Goal: Task Accomplishment & Management: Manage account settings

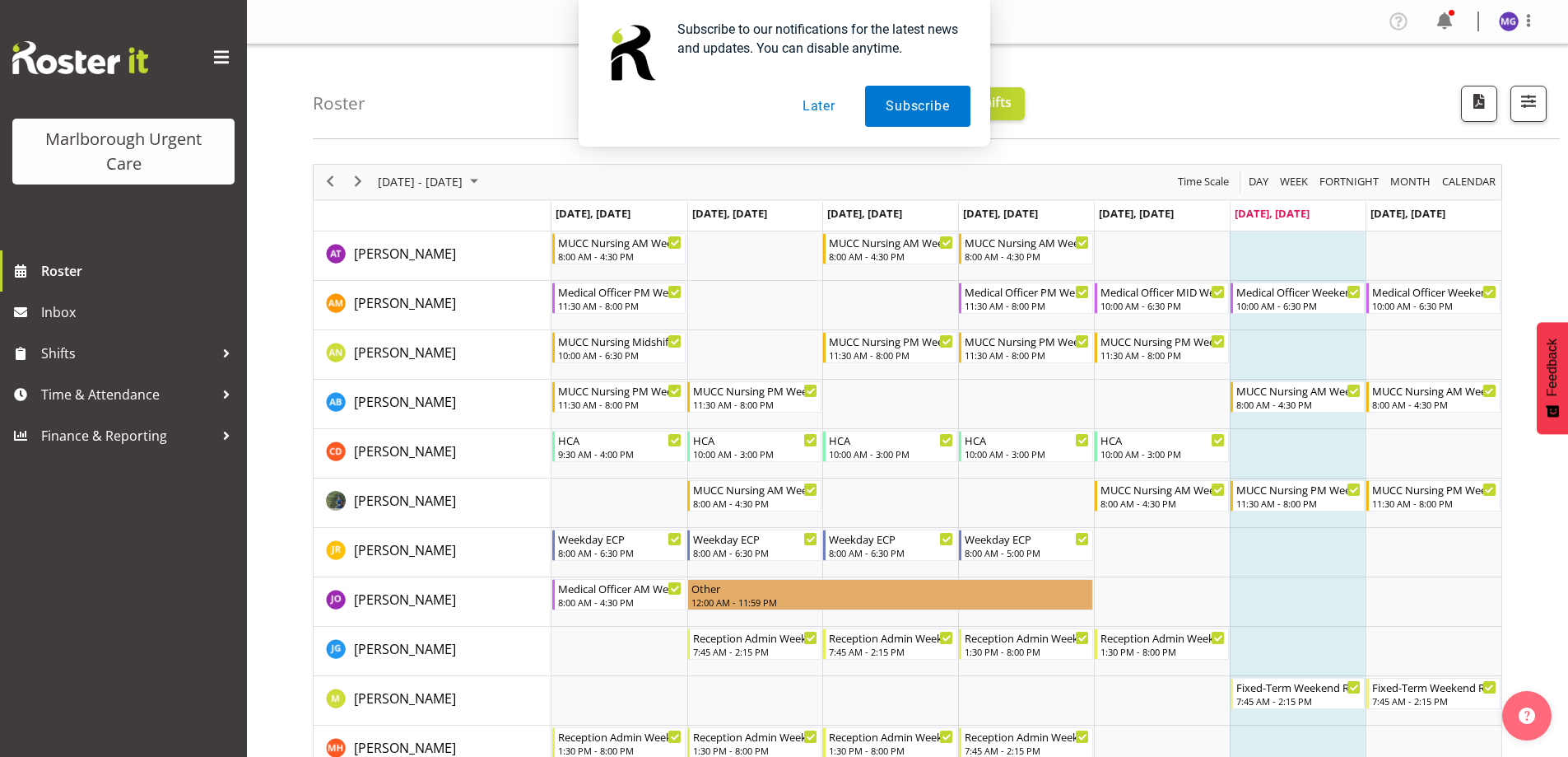
click at [814, 93] on button "Later" at bounding box center [819, 106] width 74 height 41
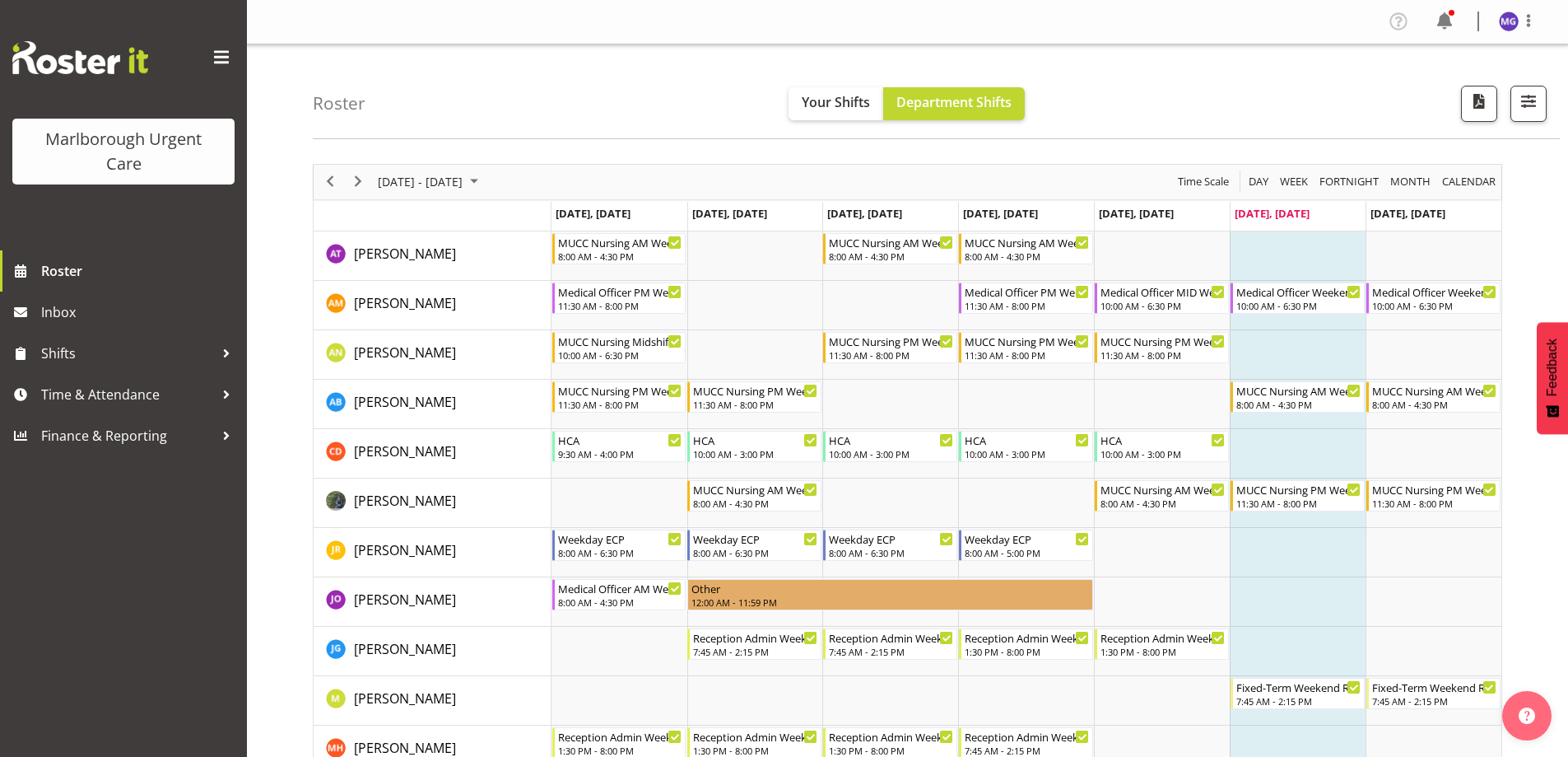
click at [369, 175] on div "next period" at bounding box center [358, 182] width 28 height 35
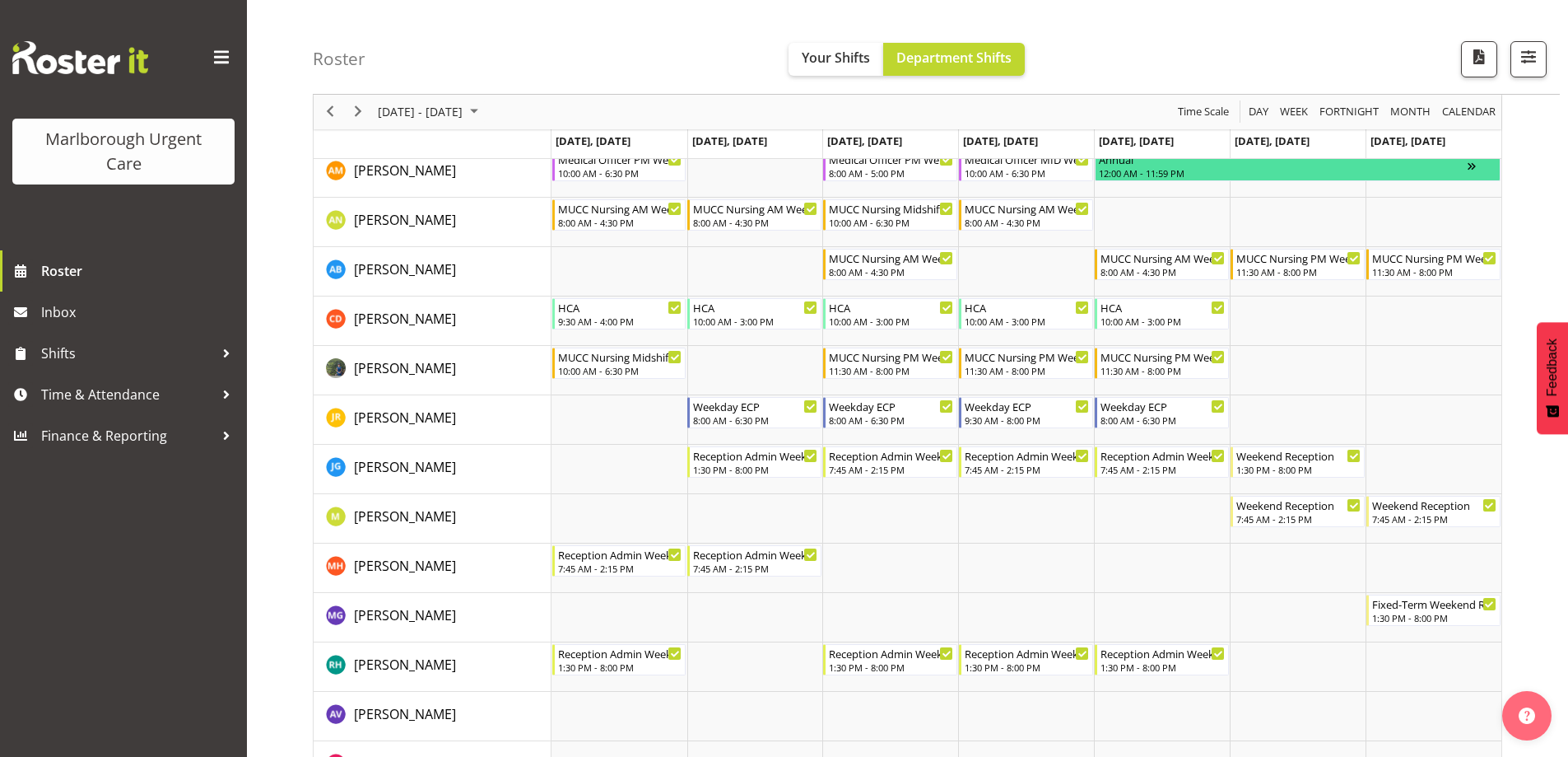
scroll to position [247, 0]
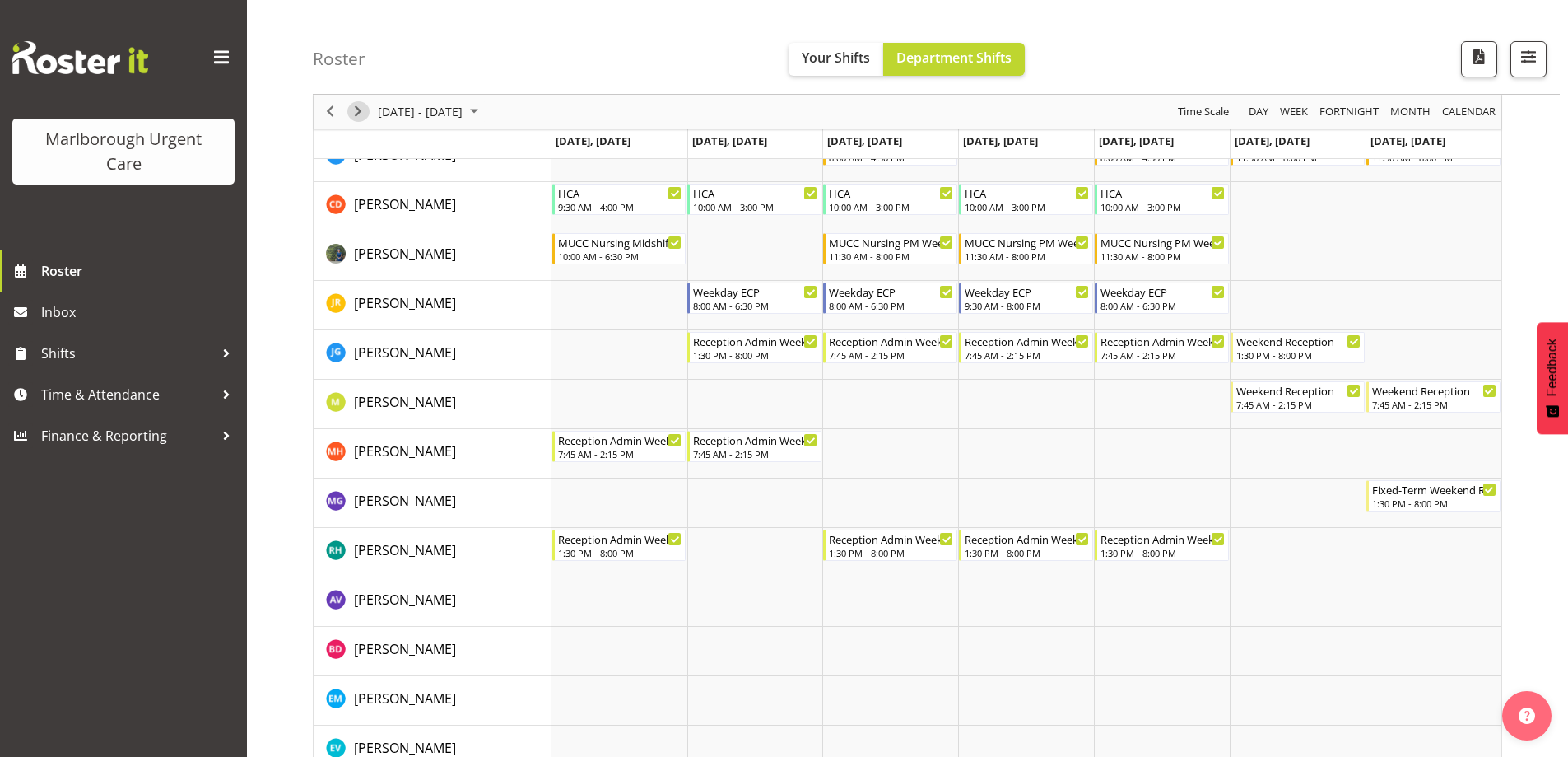
click at [360, 108] on span "Next" at bounding box center [358, 112] width 19 height 20
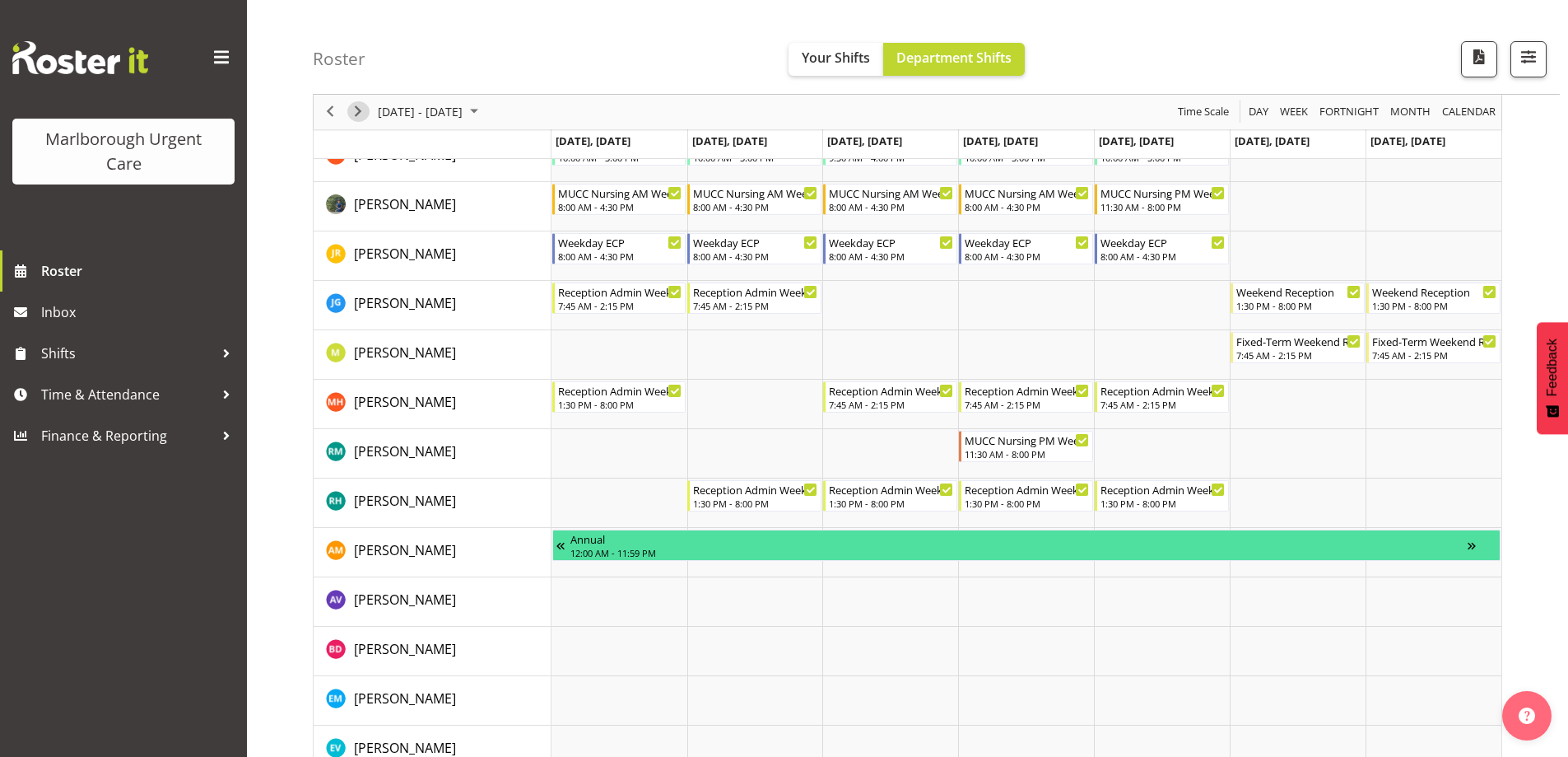
click at [353, 111] on span "Next" at bounding box center [358, 112] width 19 height 20
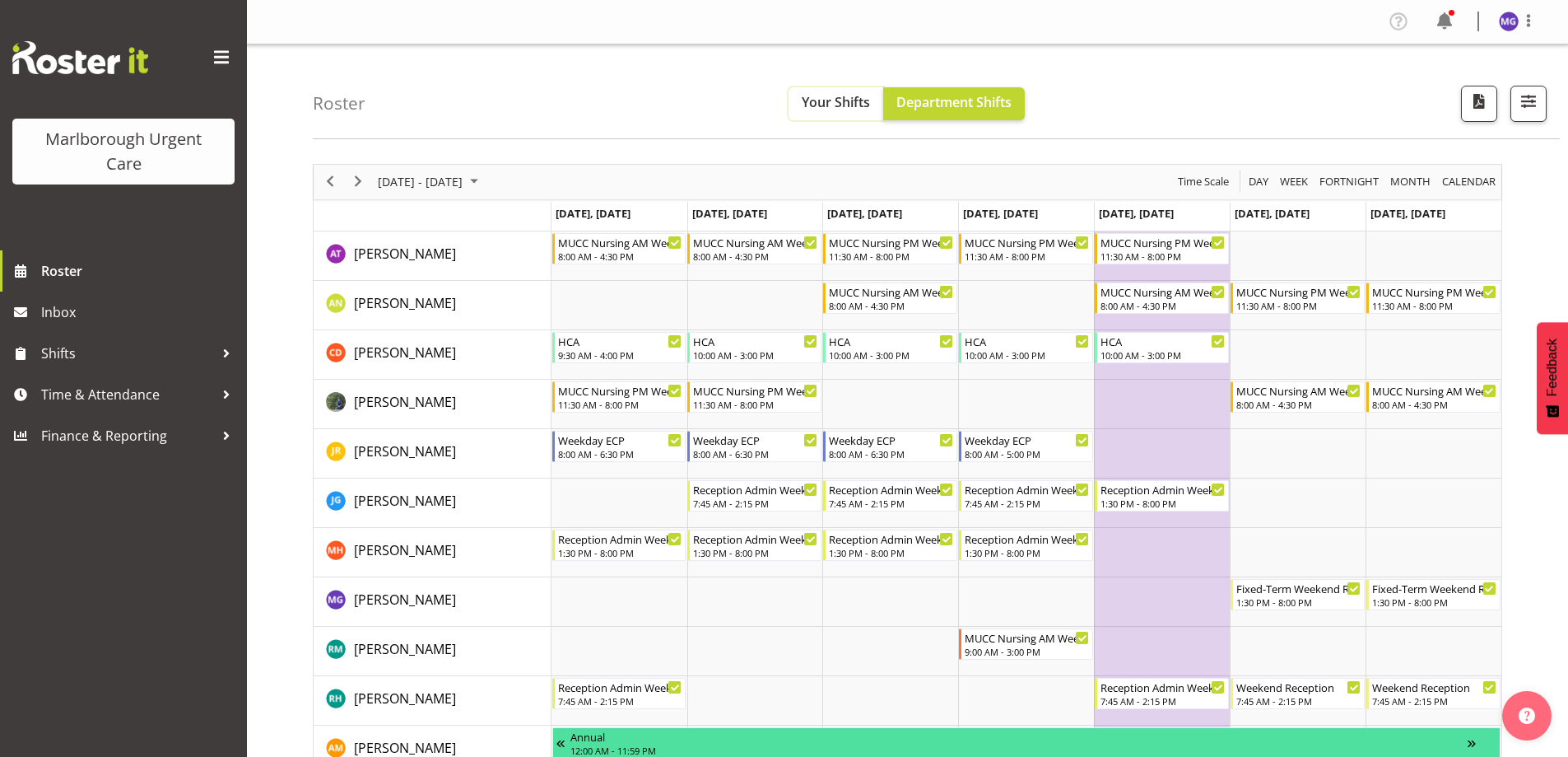
click at [837, 101] on span "Your Shifts" at bounding box center [835, 101] width 68 height 18
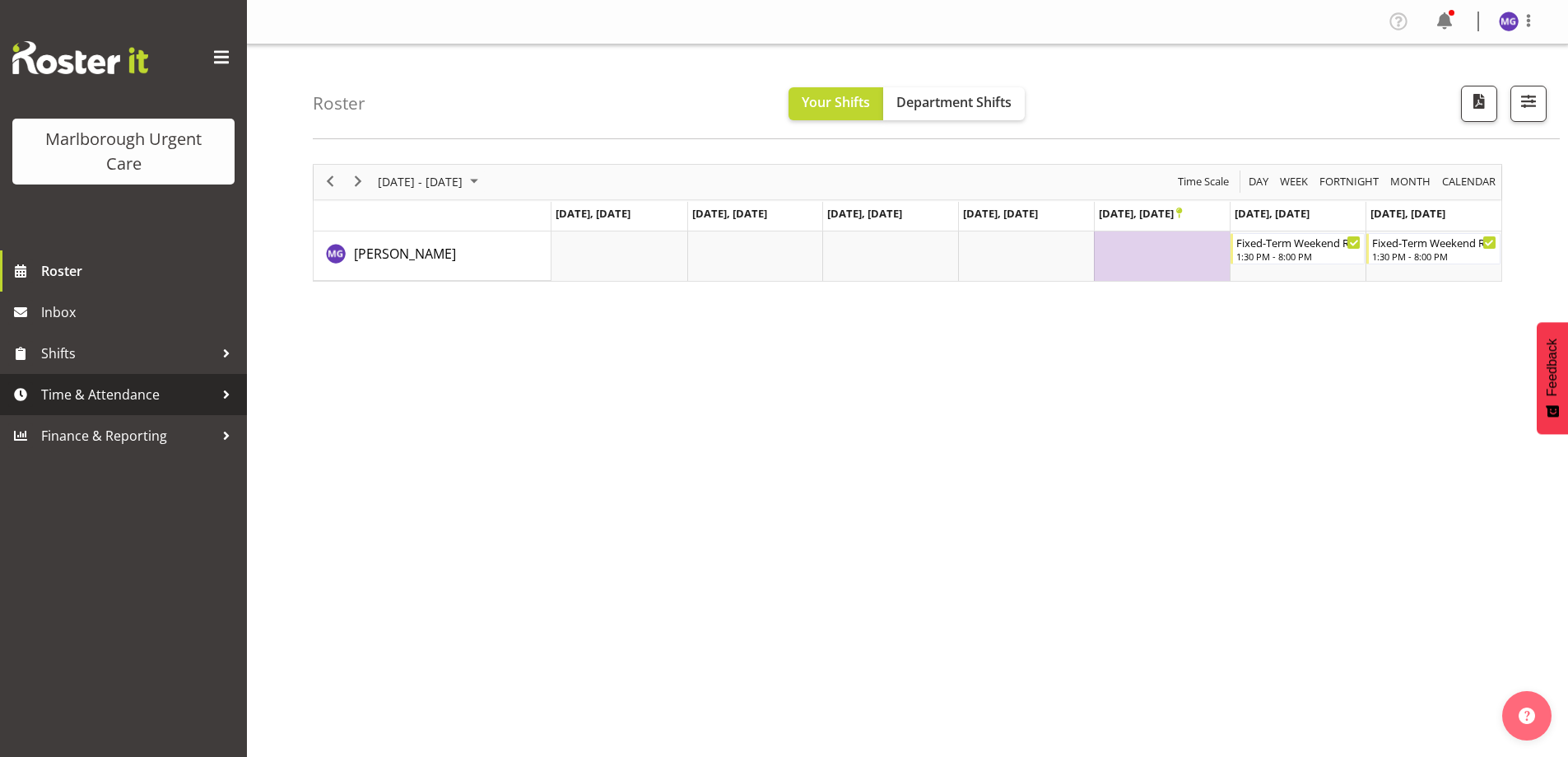
click at [88, 399] on span "Time & Attendance" at bounding box center [128, 394] width 172 height 25
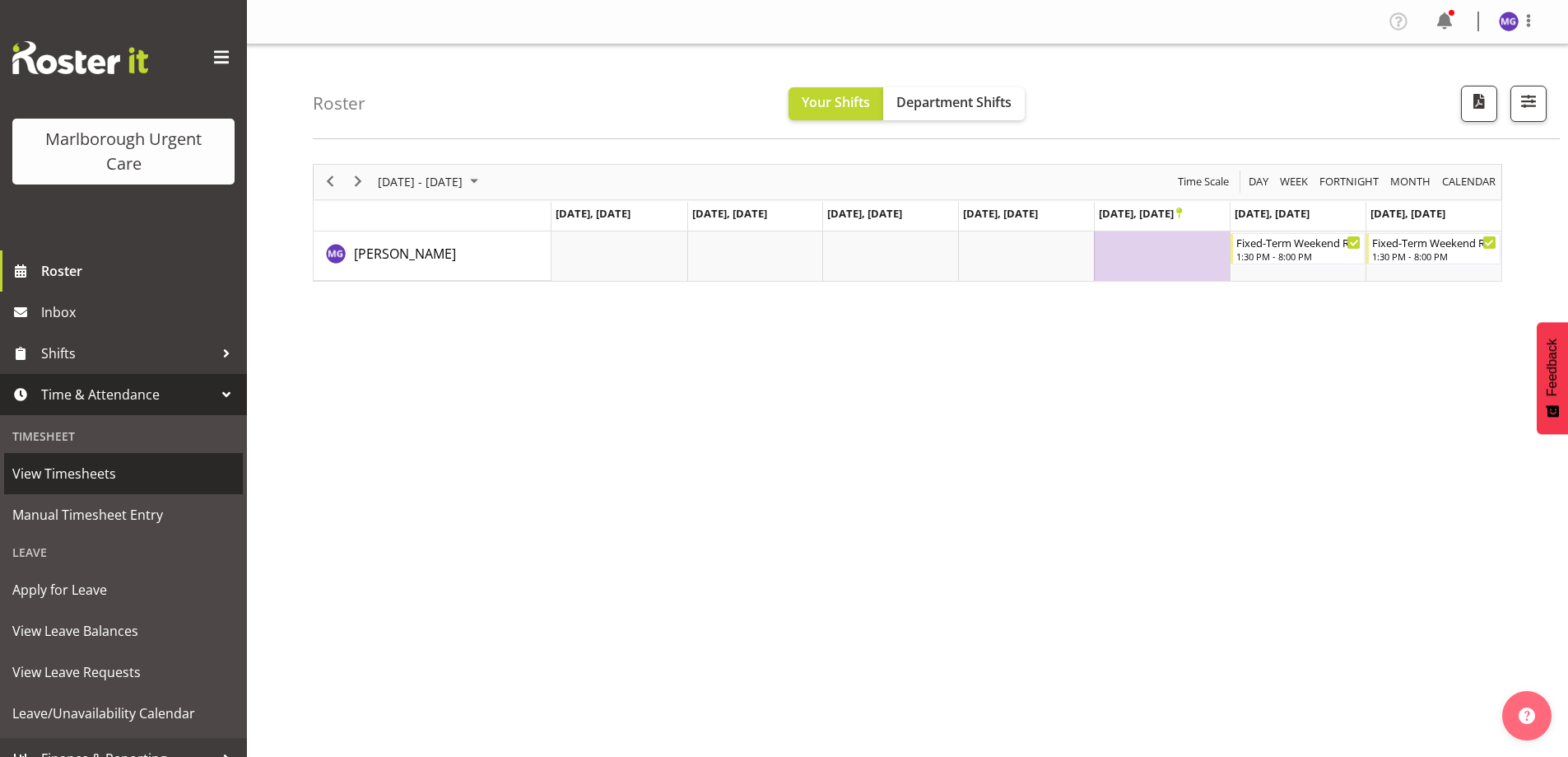
click at [96, 474] on span "View Timesheets" at bounding box center [123, 473] width 222 height 25
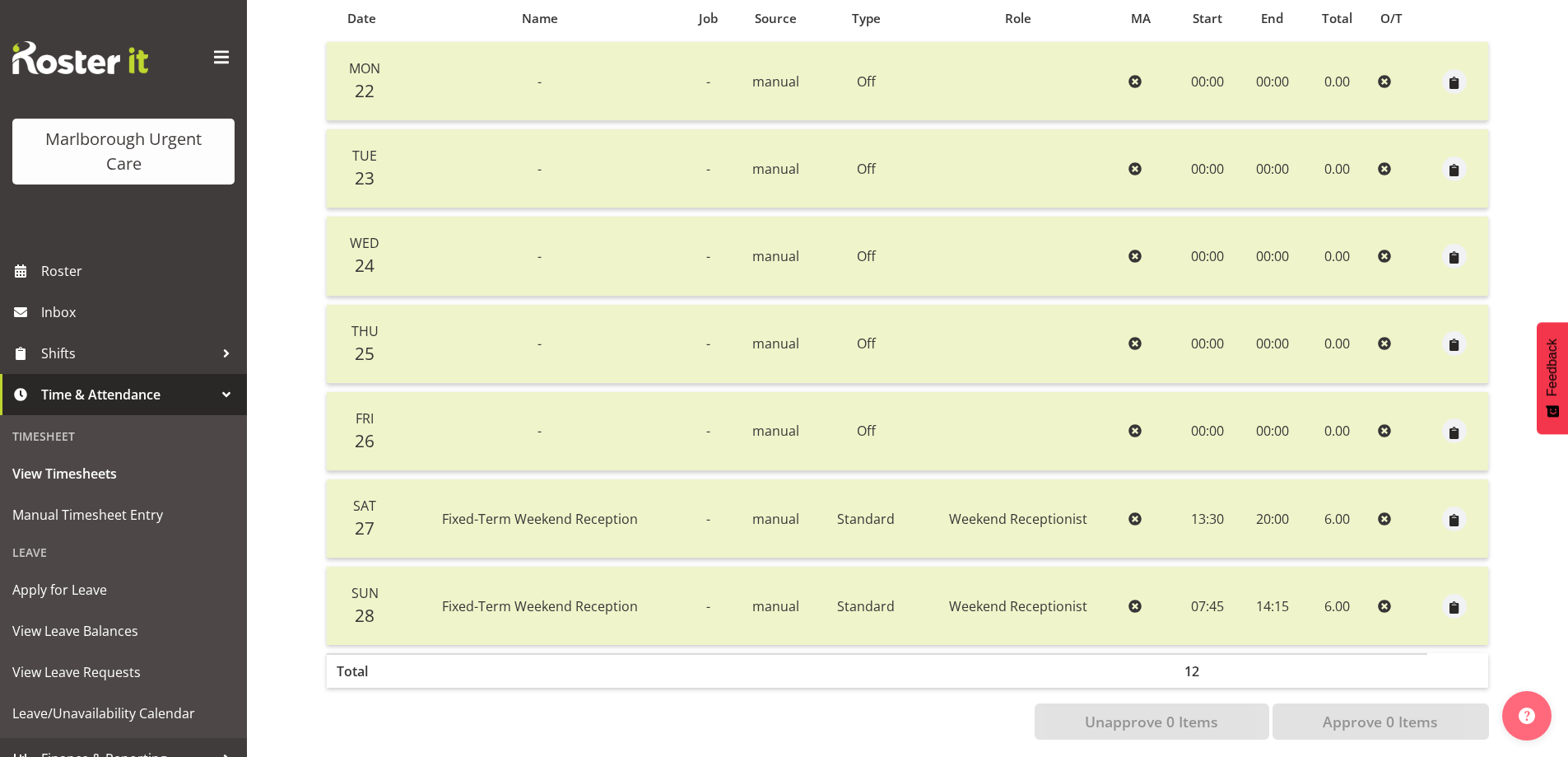
scroll to position [371, 0]
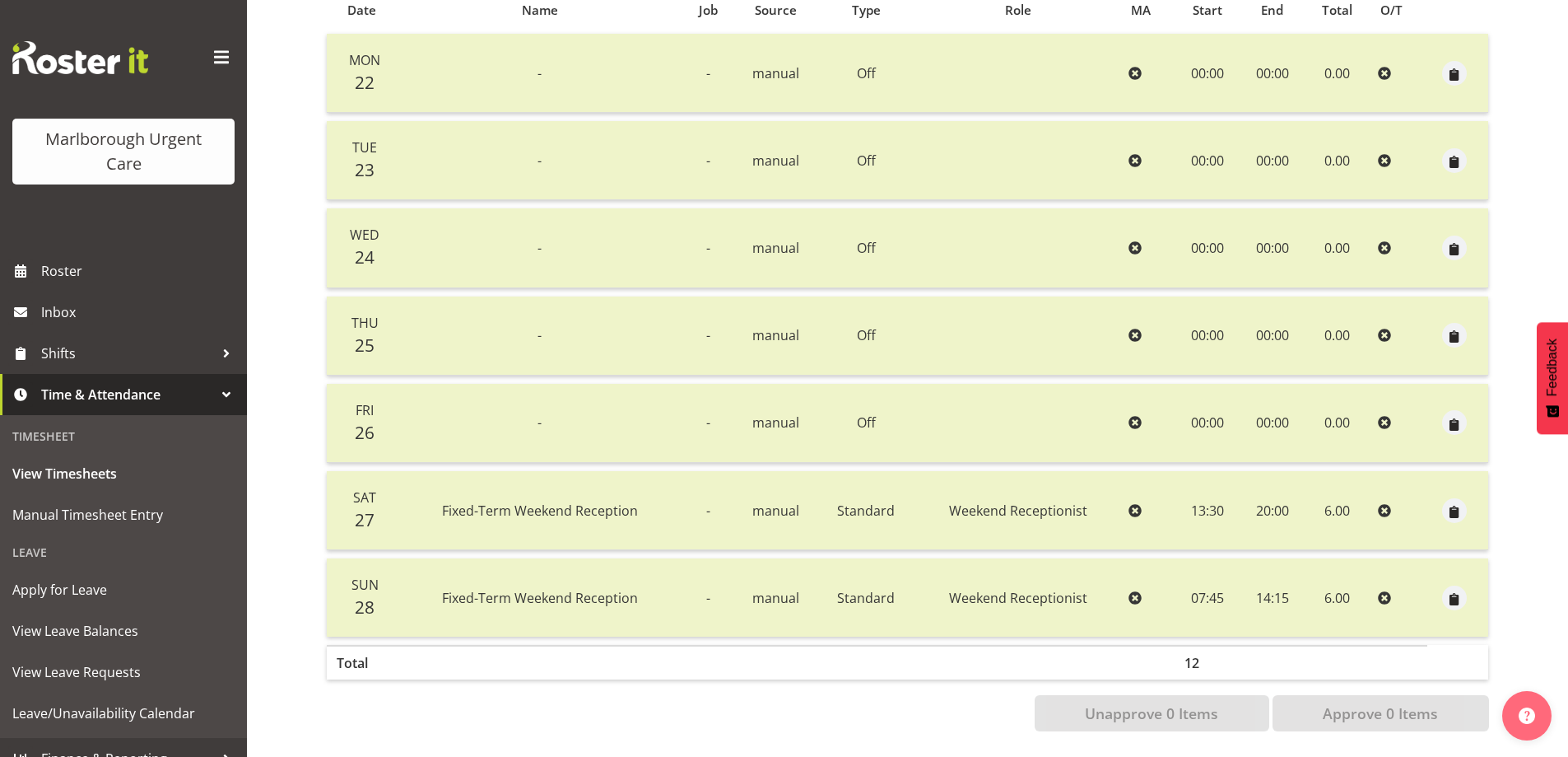
click at [1208, 495] on td "13:30" at bounding box center [1207, 510] width 66 height 79
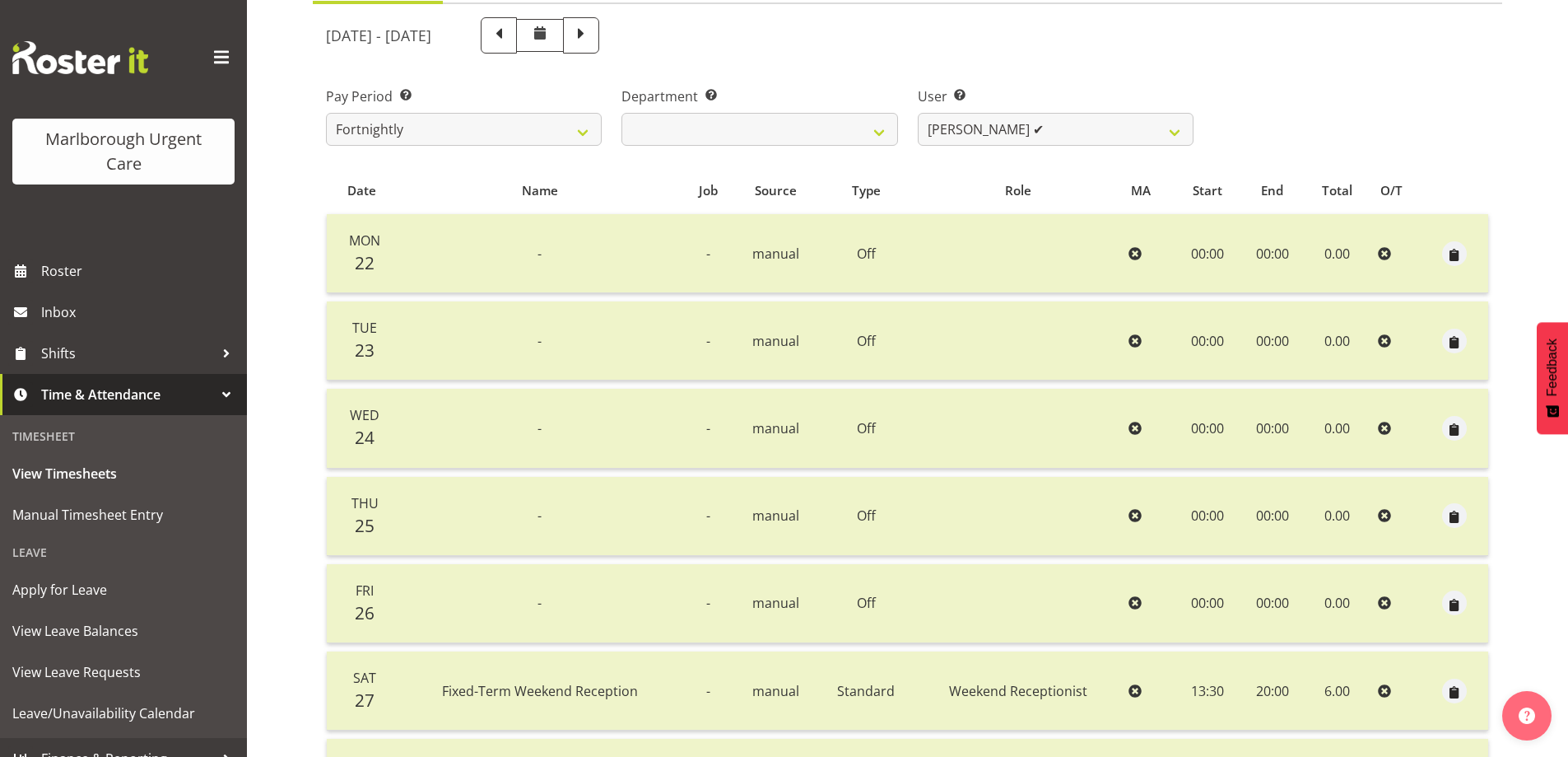
scroll to position [0, 0]
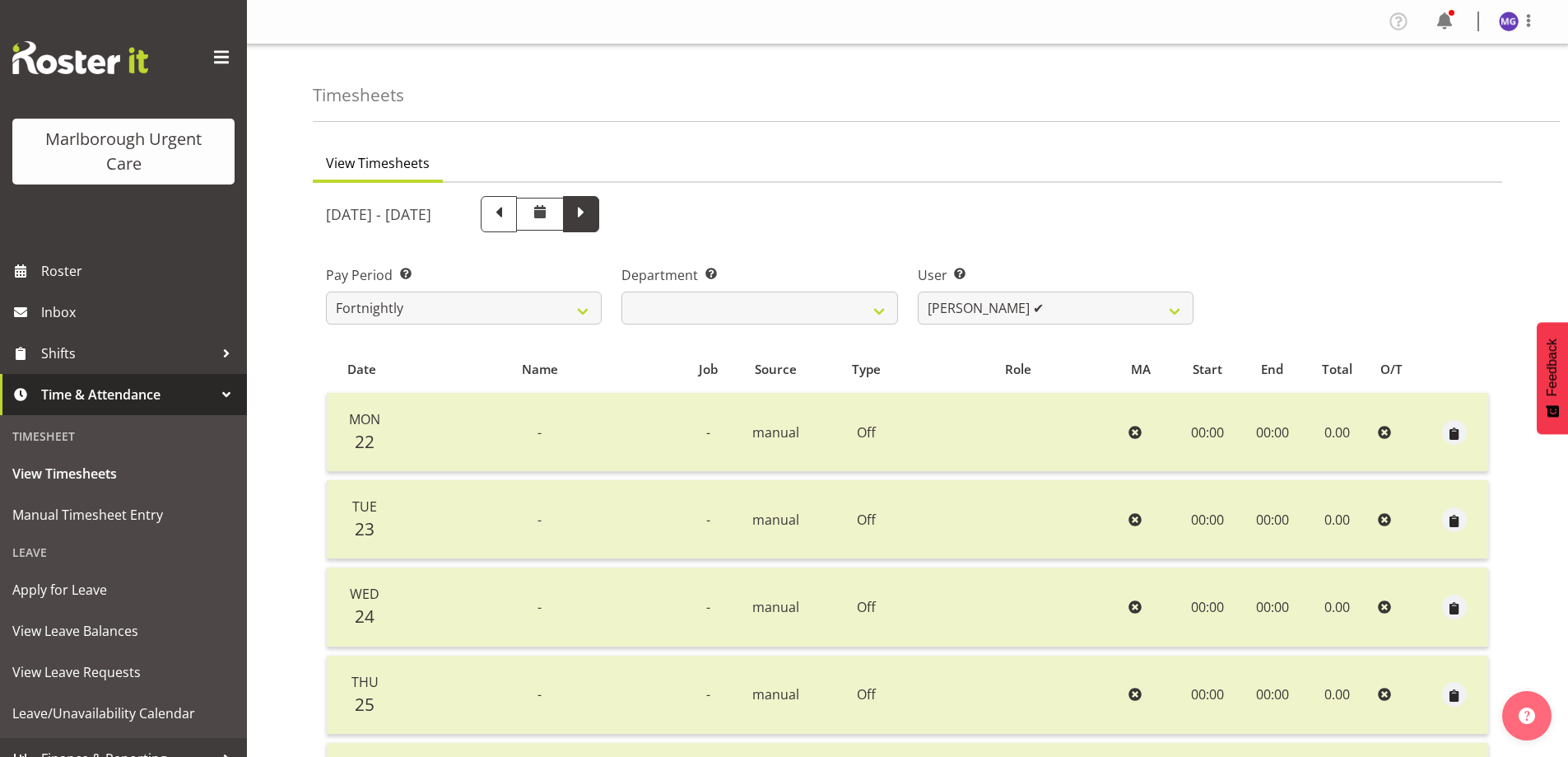
click at [592, 218] on span at bounding box center [581, 212] width 21 height 21
select select
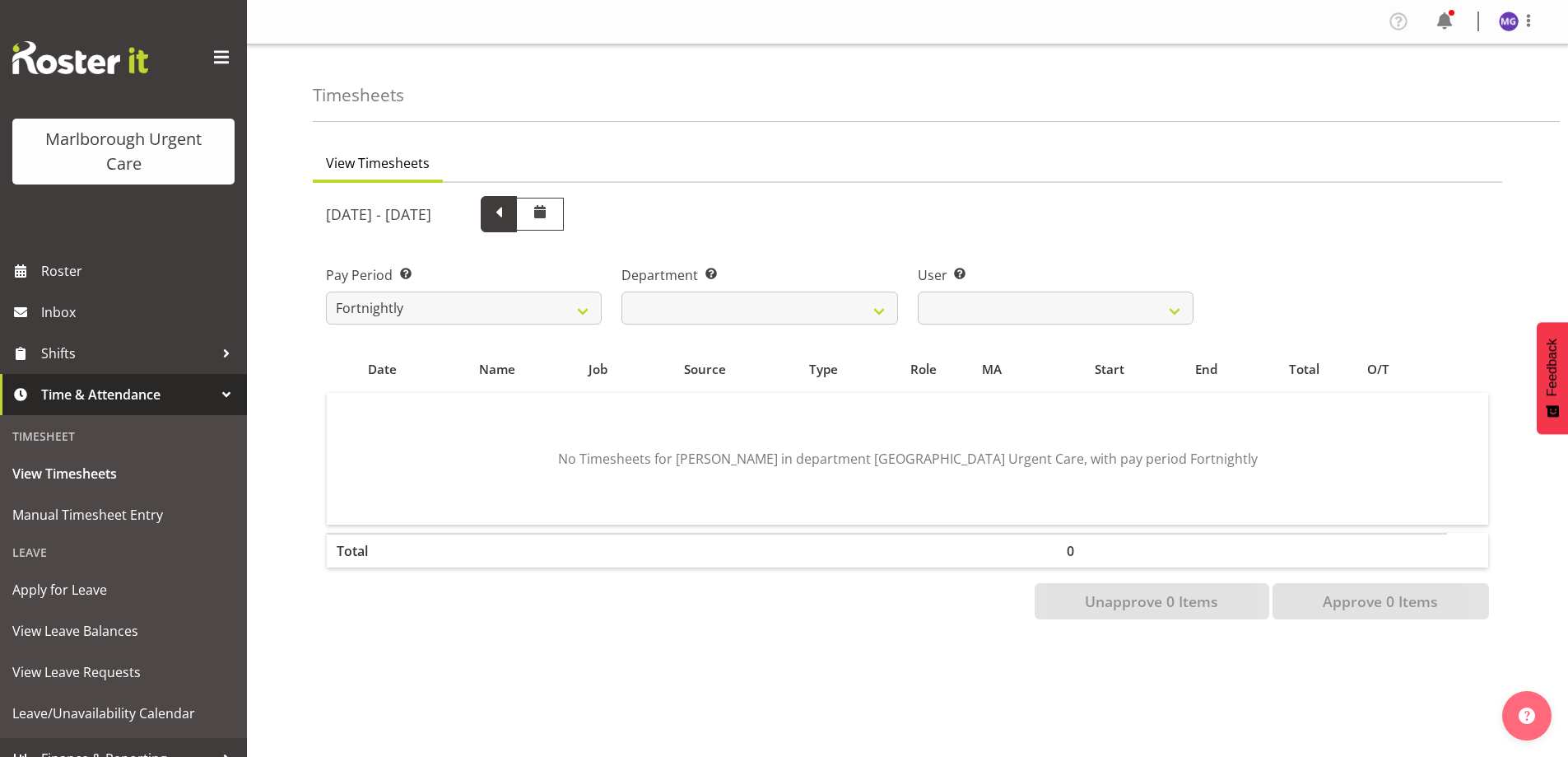
click at [510, 215] on span at bounding box center [498, 212] width 21 height 21
select select
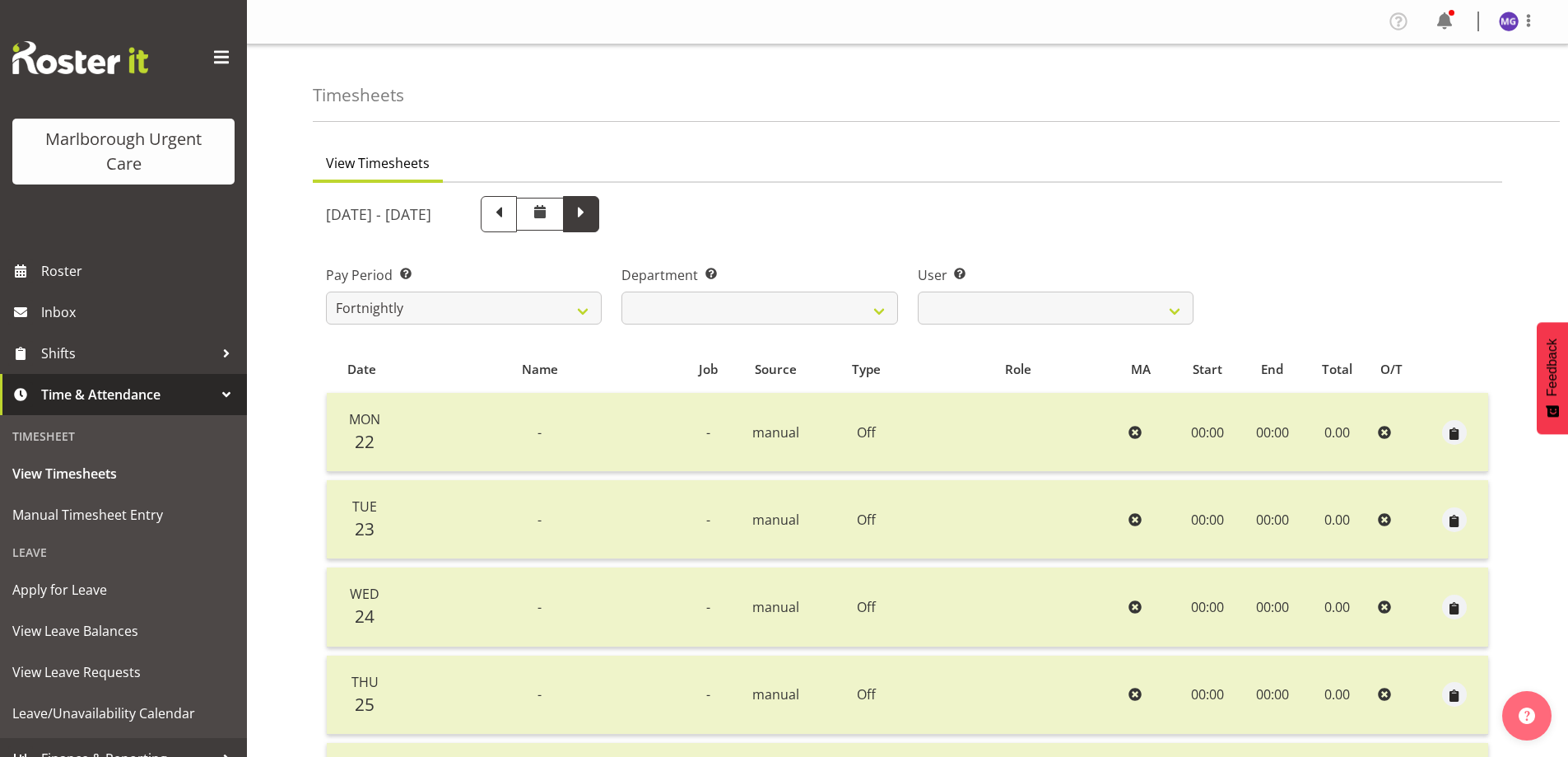
click at [599, 224] on span at bounding box center [581, 214] width 36 height 36
select select
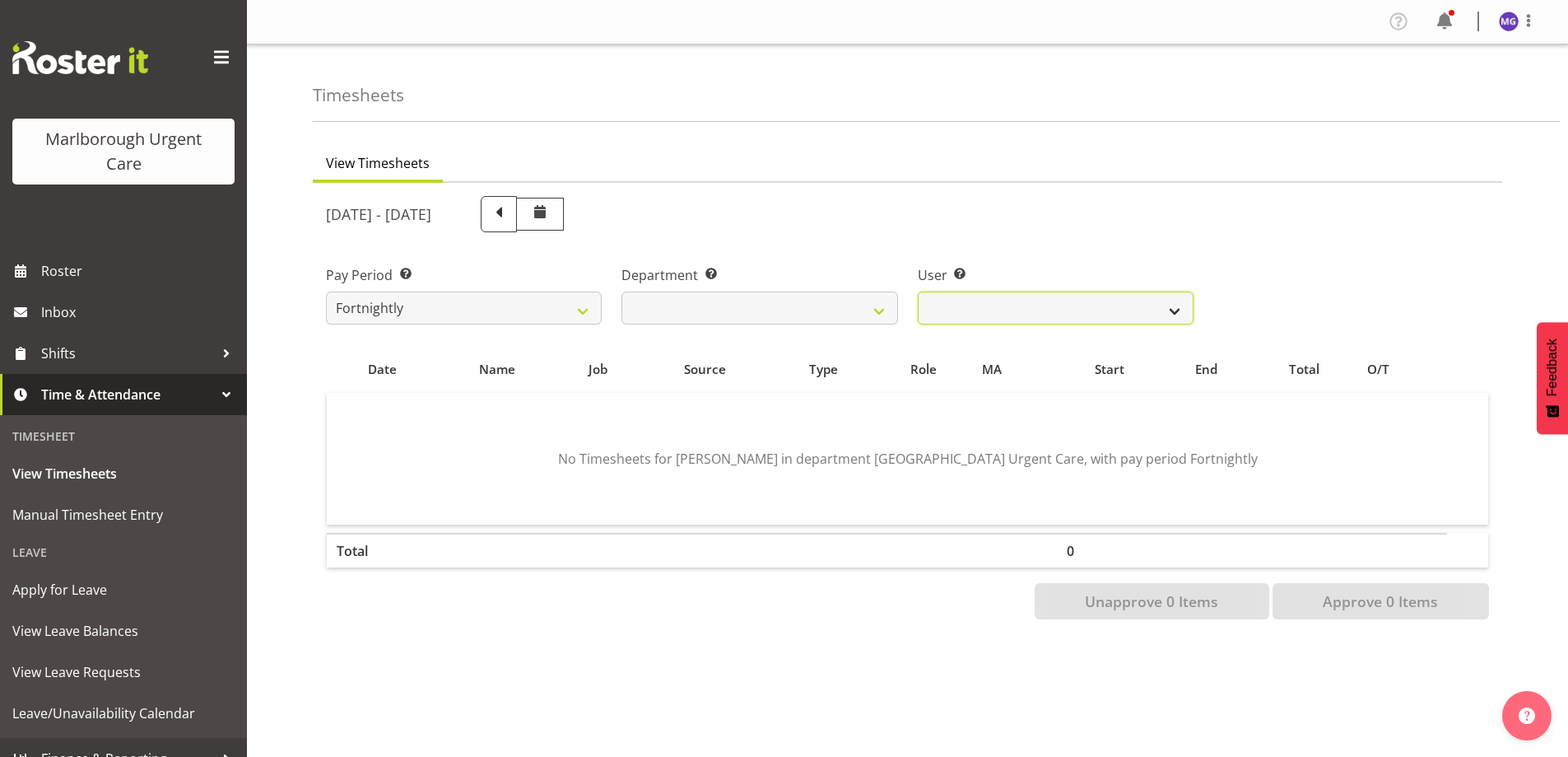
click at [1148, 310] on select "Megan Gander ❌" at bounding box center [1056, 308] width 276 height 33
click at [516, 214] on span at bounding box center [499, 214] width 36 height 36
select select
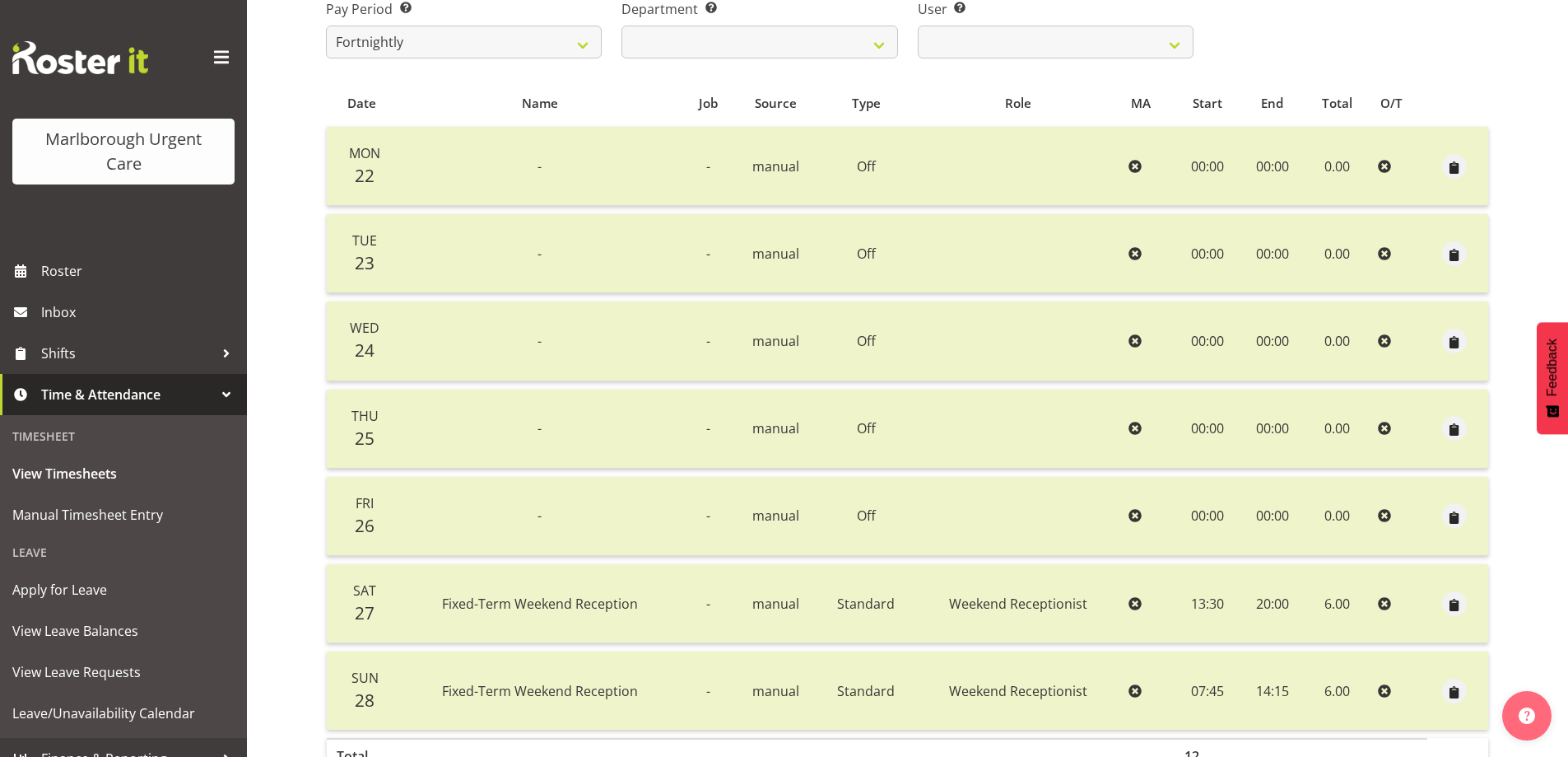
scroll to position [371, 0]
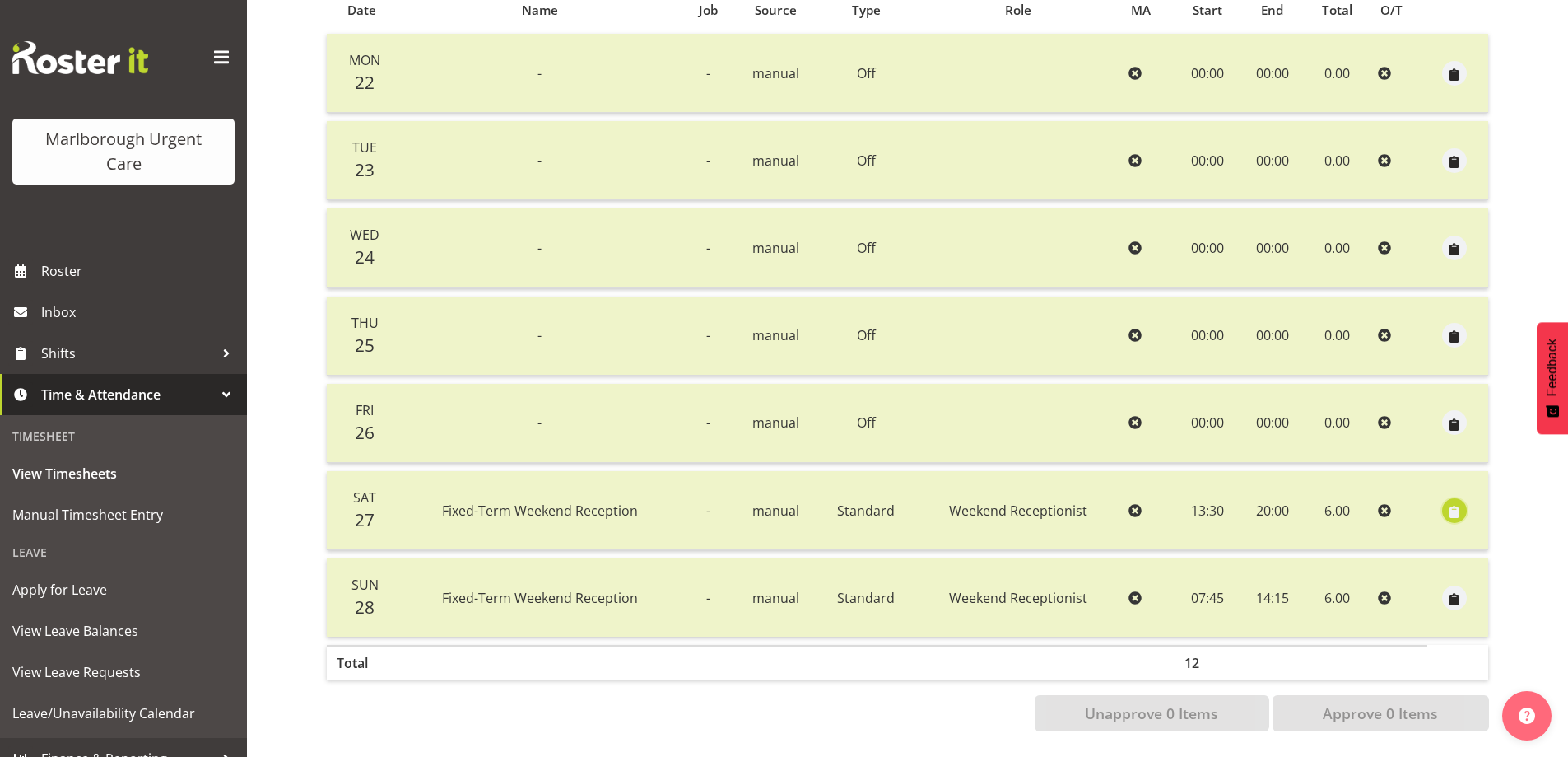
click at [1458, 509] on span "button" at bounding box center [1455, 510] width 19 height 24
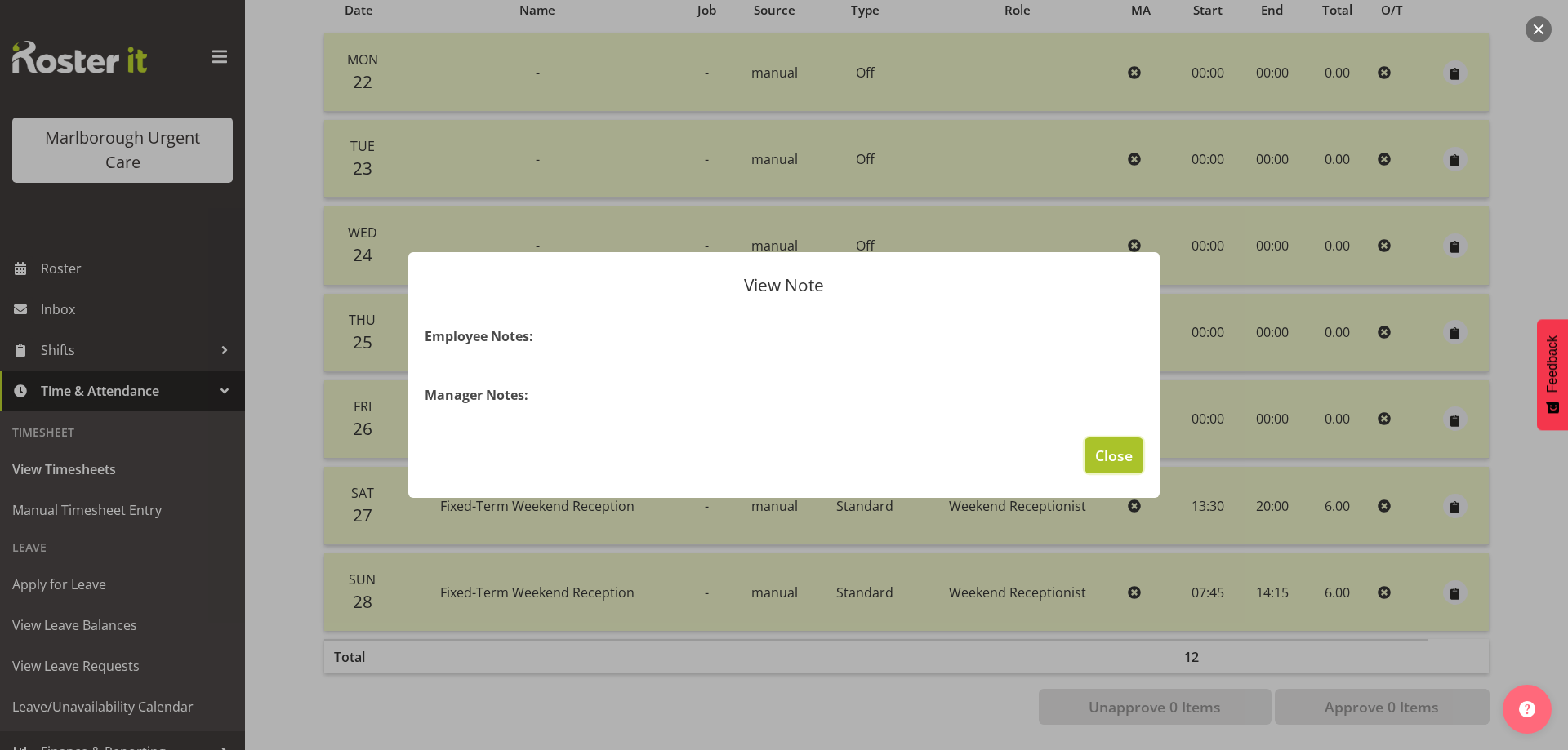
click at [1103, 454] on span "Close" at bounding box center [1114, 455] width 38 height 21
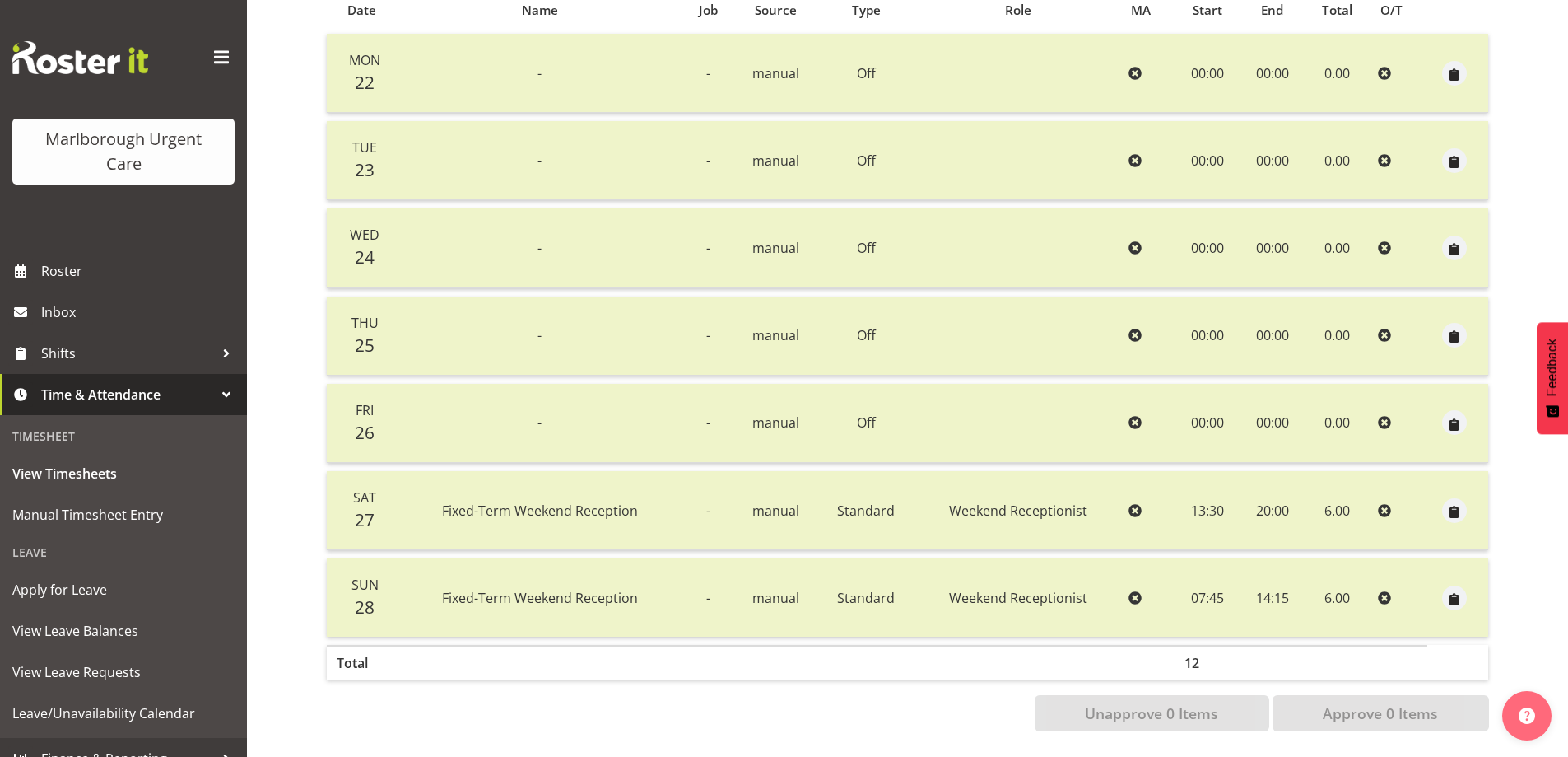
scroll to position [0, 0]
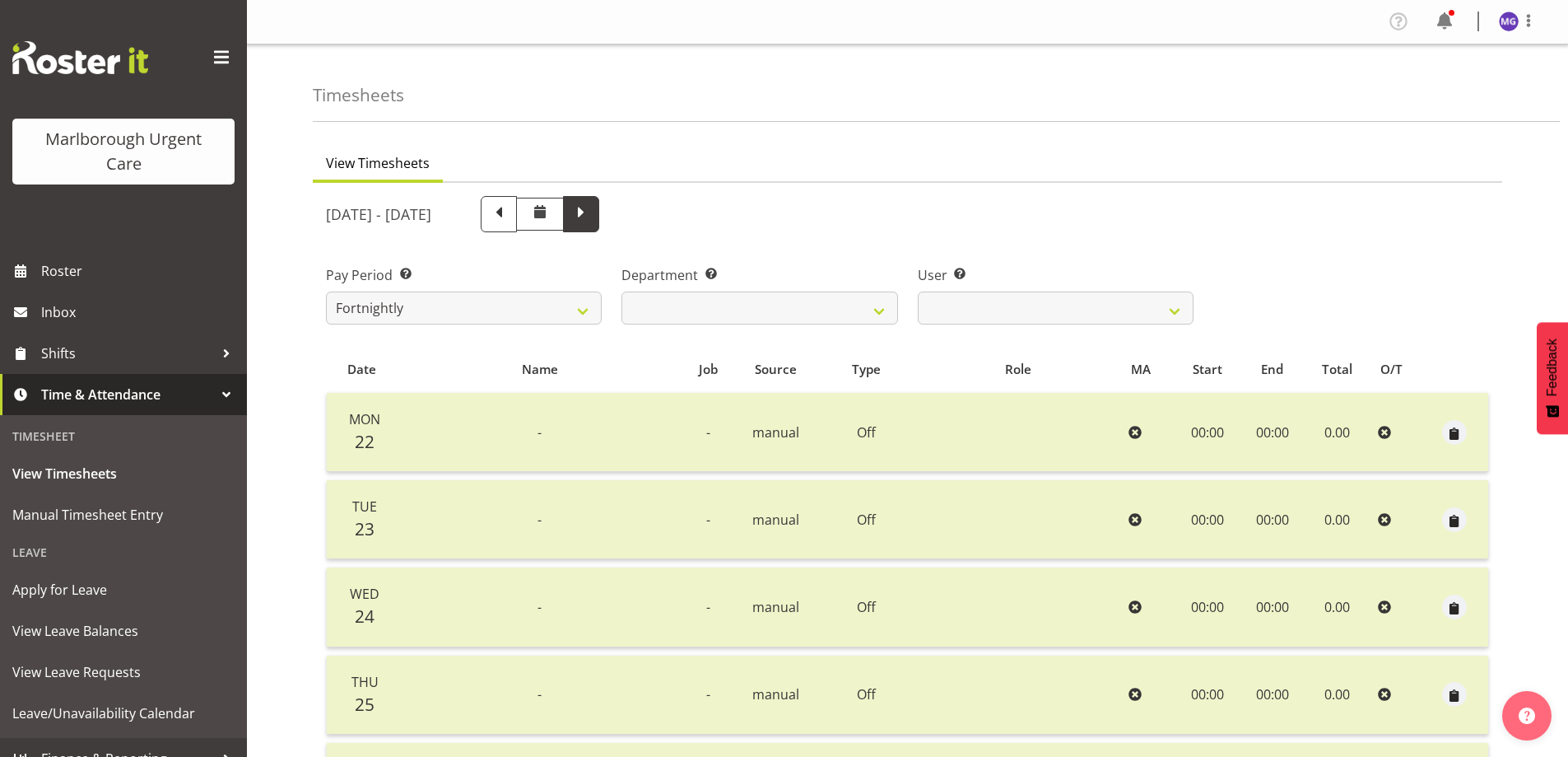
click at [592, 221] on span at bounding box center [581, 212] width 21 height 21
select select
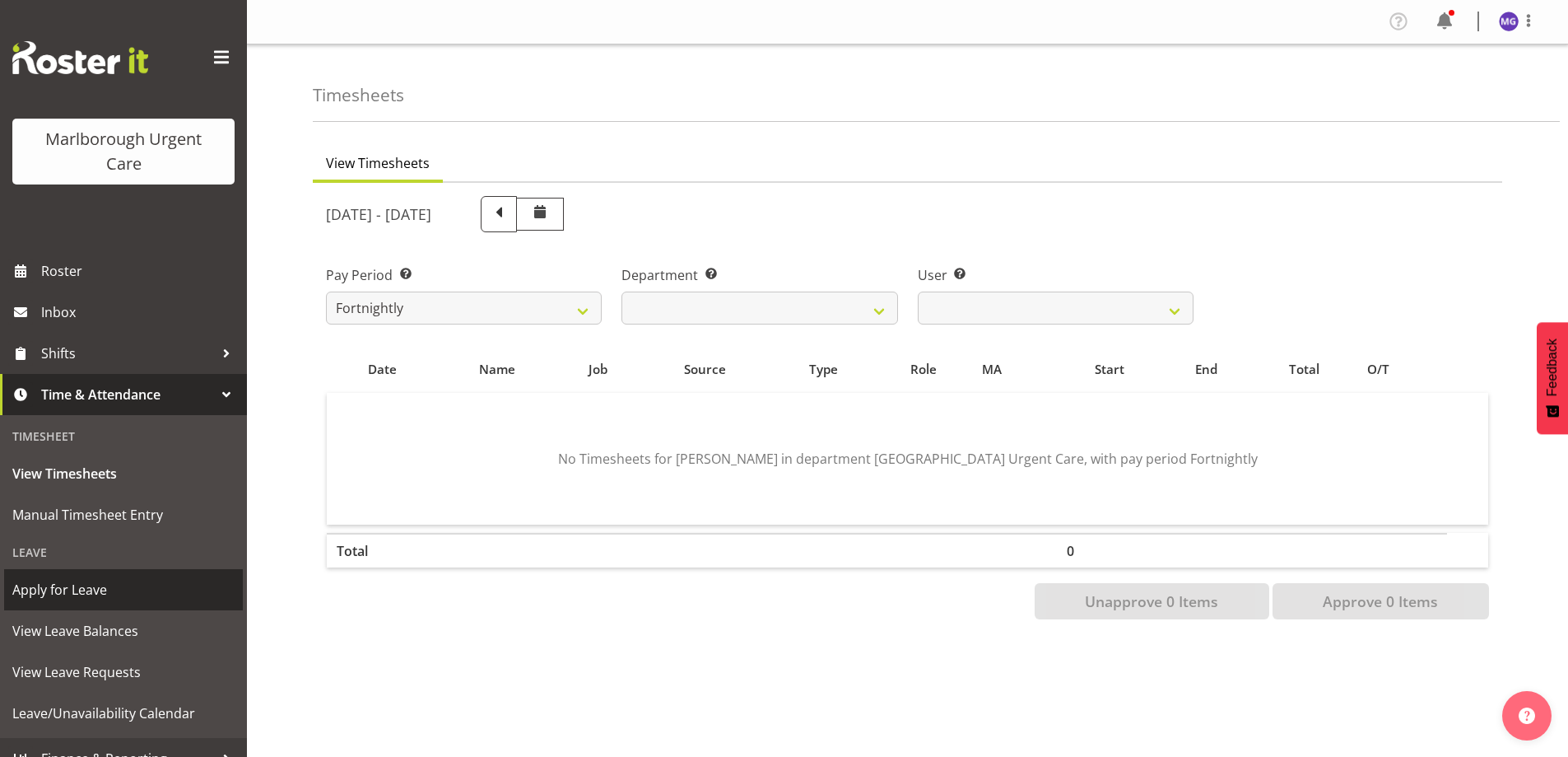
click at [105, 591] on span "Apply for Leave" at bounding box center [123, 590] width 222 height 25
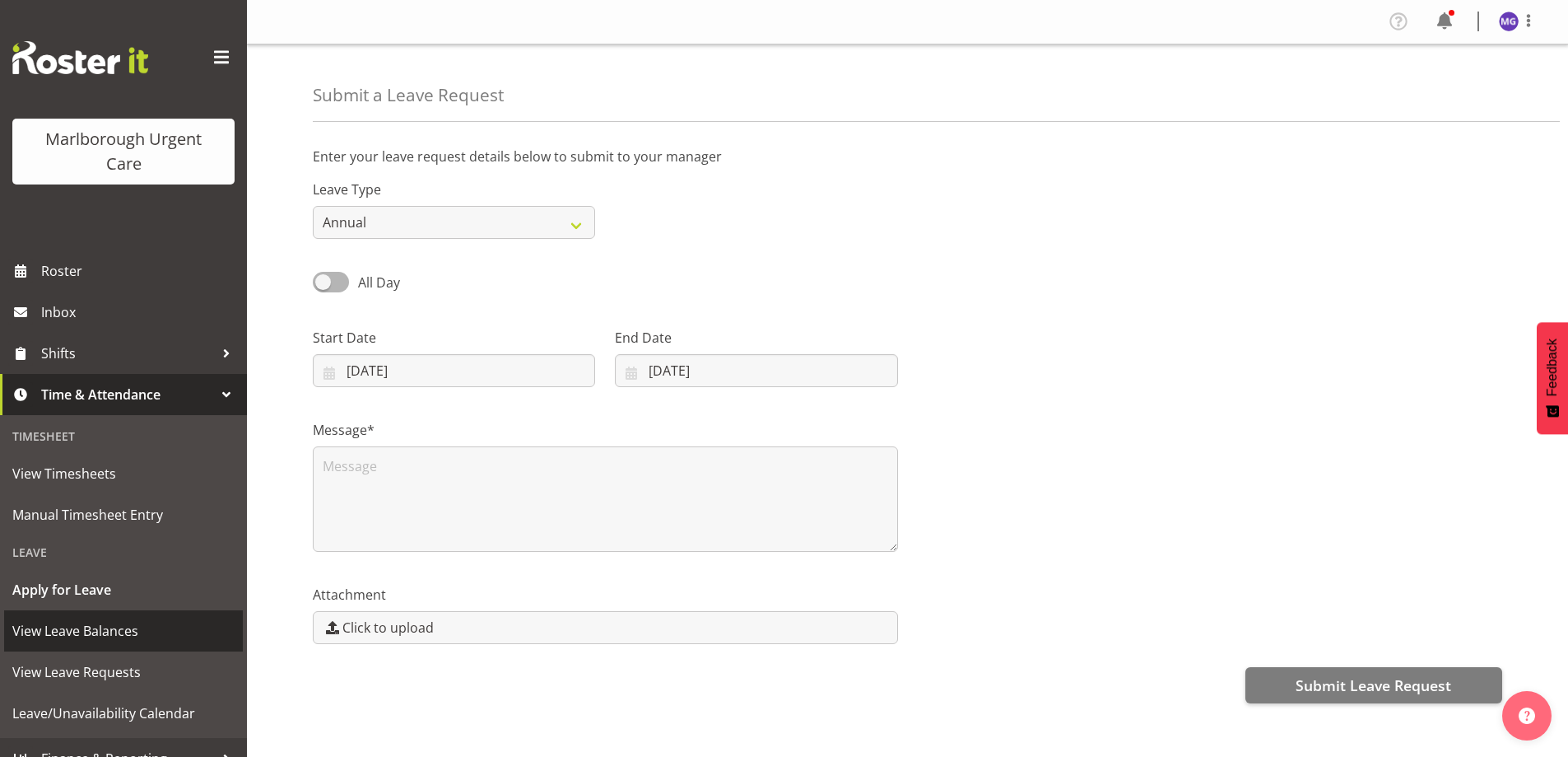
click at [123, 623] on span "View Leave Balances" at bounding box center [123, 630] width 222 height 25
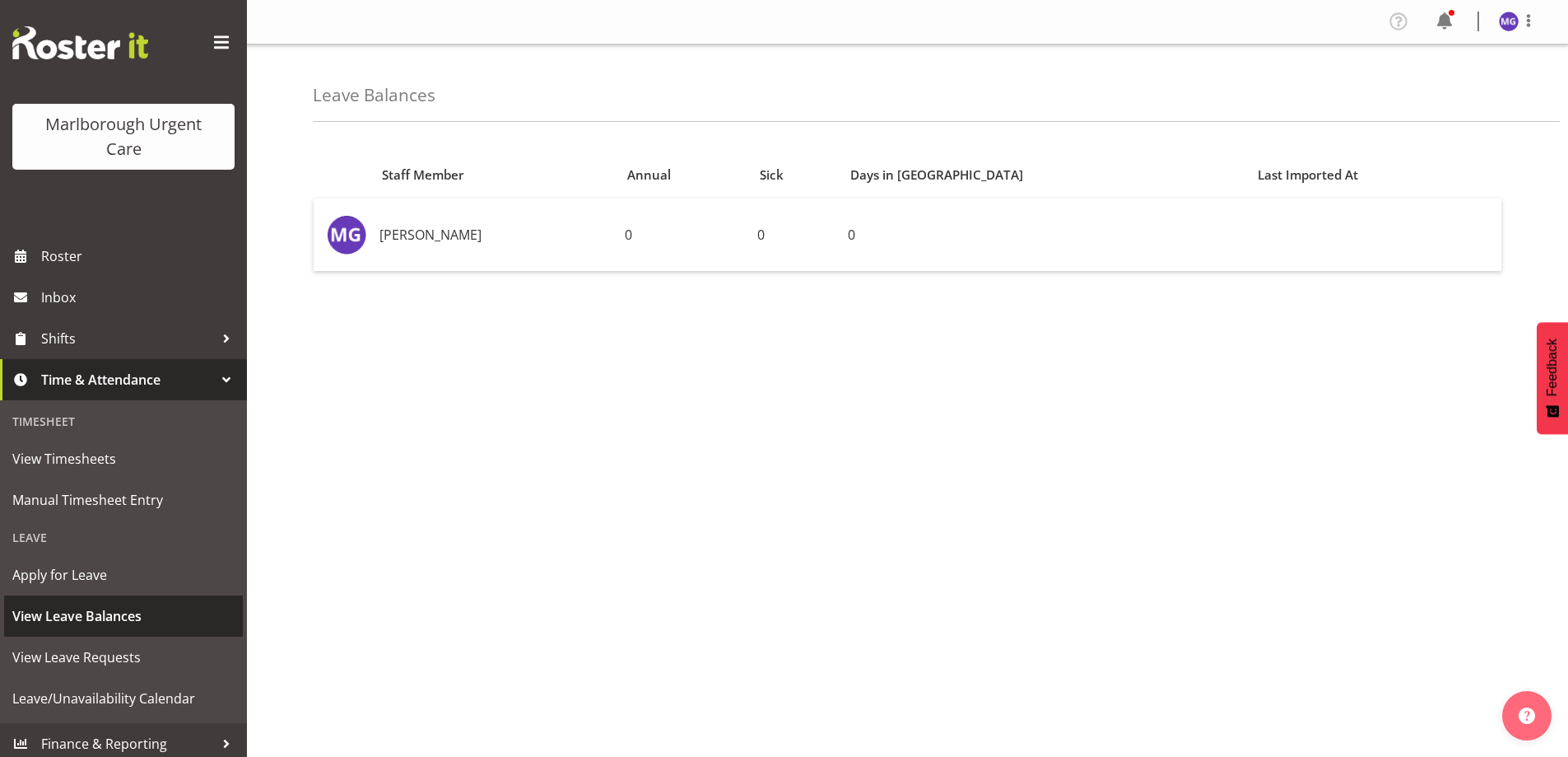
scroll to position [22, 0]
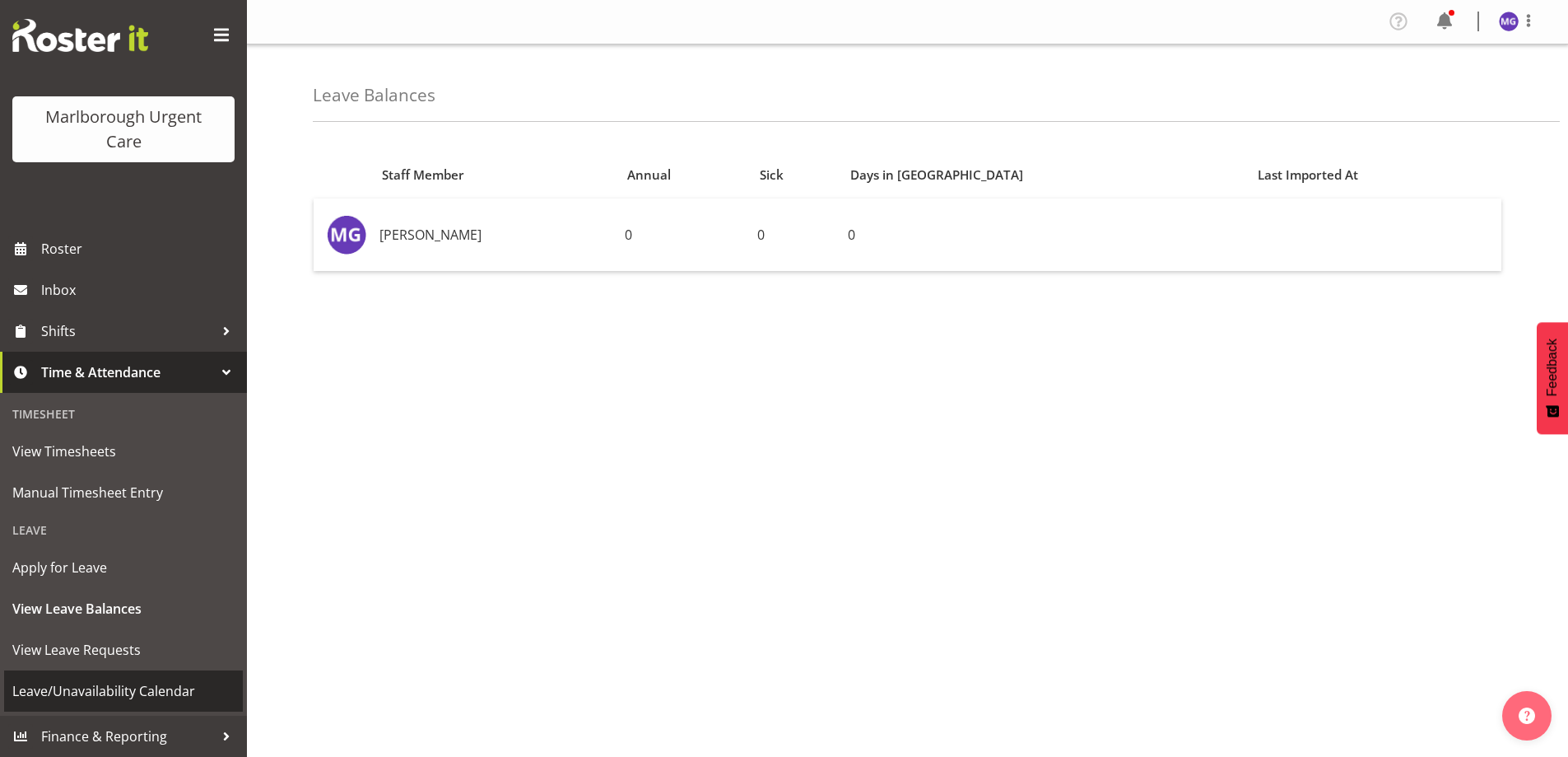
click at [139, 690] on span "Leave/Unavailability Calendar" at bounding box center [123, 690] width 222 height 25
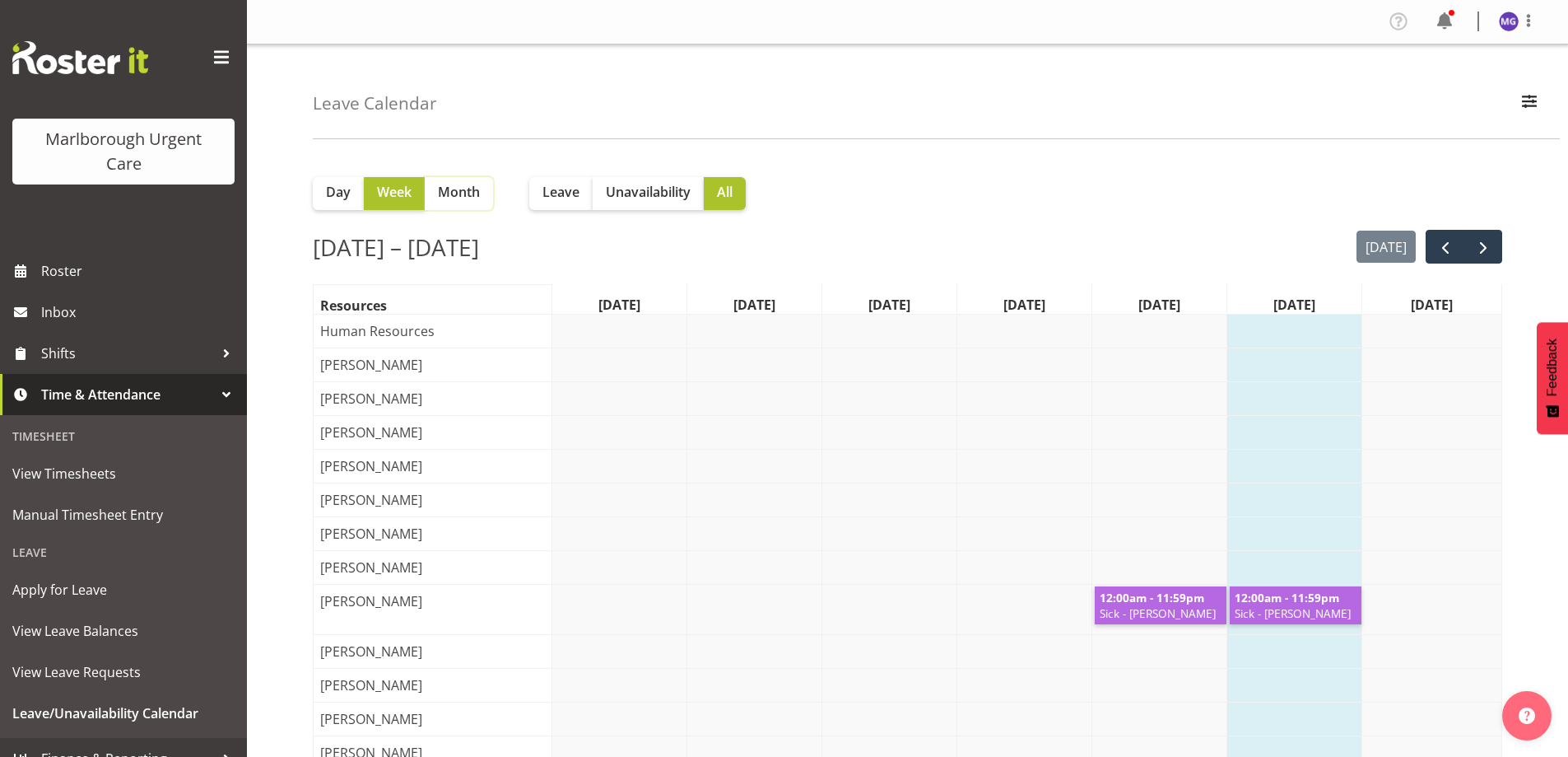
click at [478, 209] on button "Month" at bounding box center [458, 193] width 68 height 33
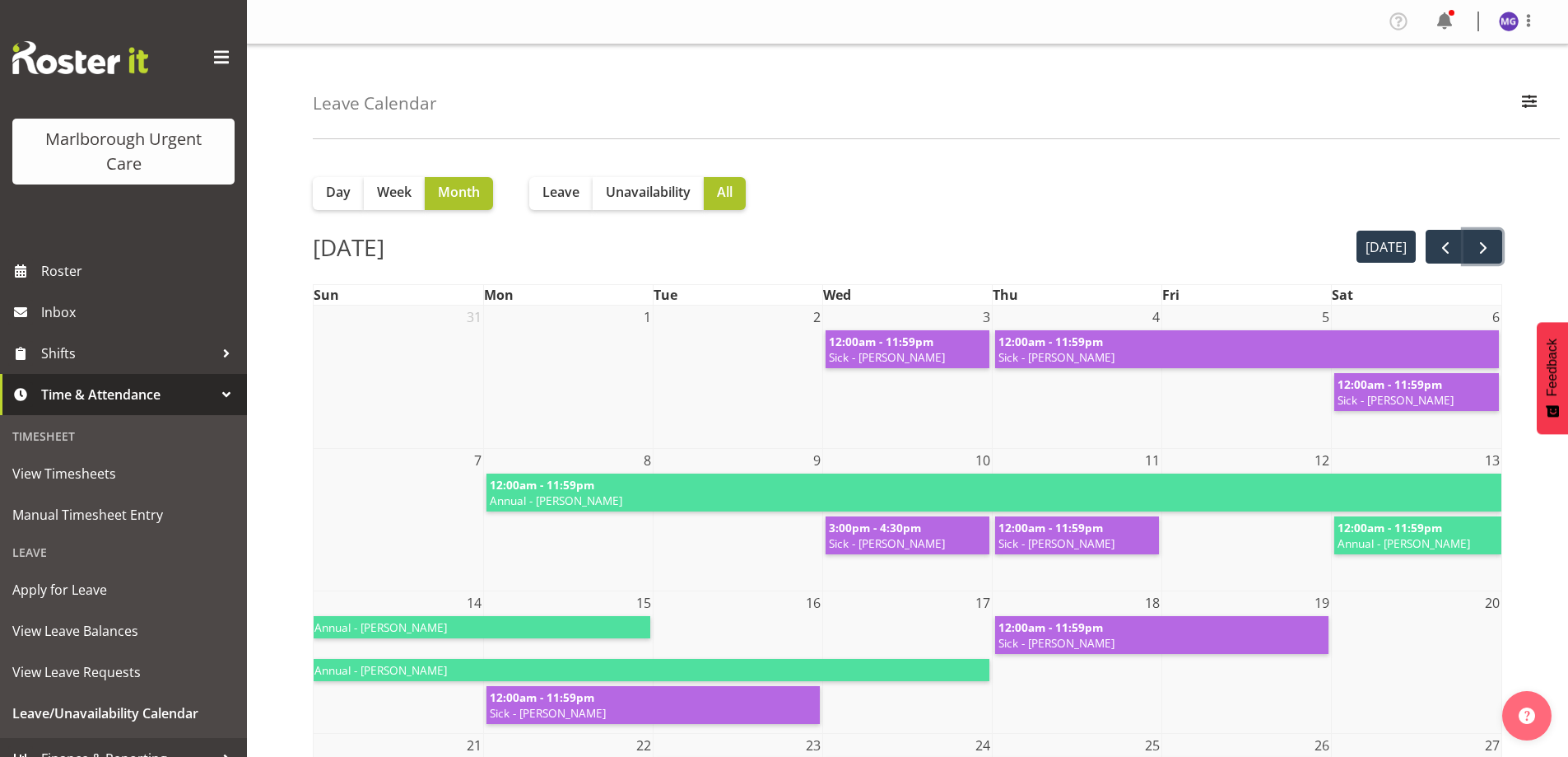
click at [1489, 241] on span "next" at bounding box center [1483, 247] width 19 height 19
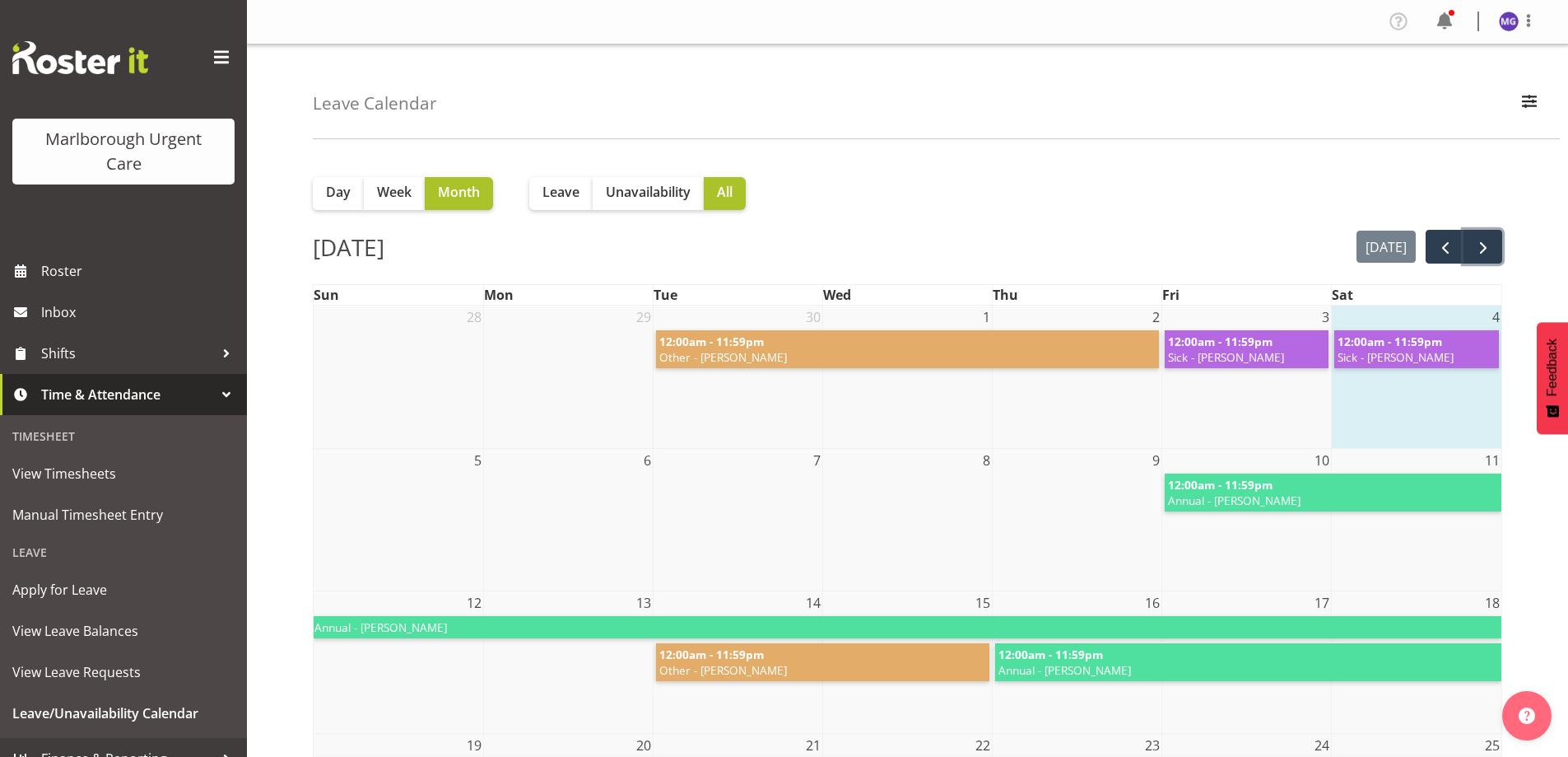
click at [1484, 251] on span "next" at bounding box center [1483, 247] width 19 height 19
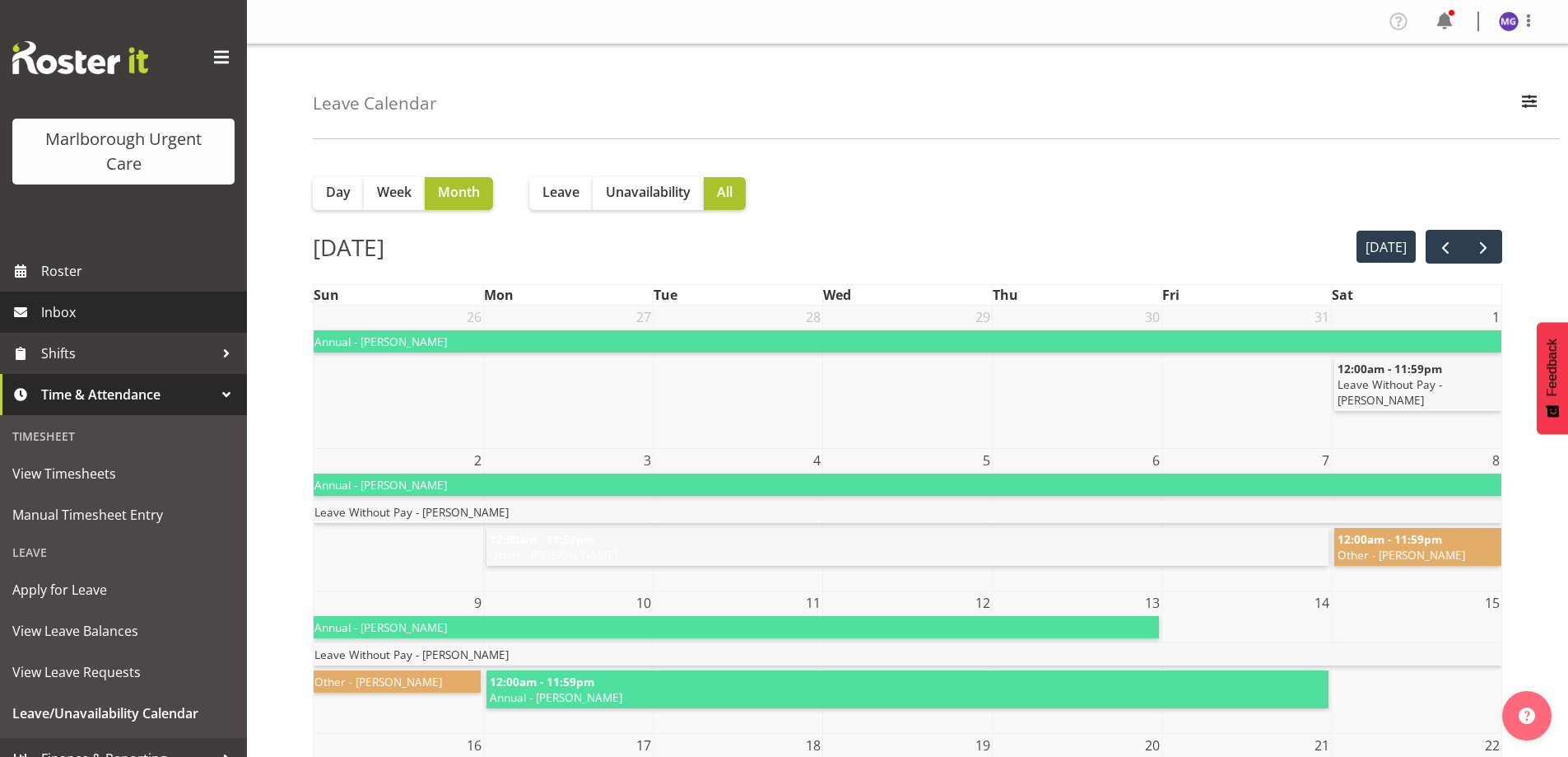
click at [57, 313] on span "Inbox" at bounding box center [140, 311] width 198 height 25
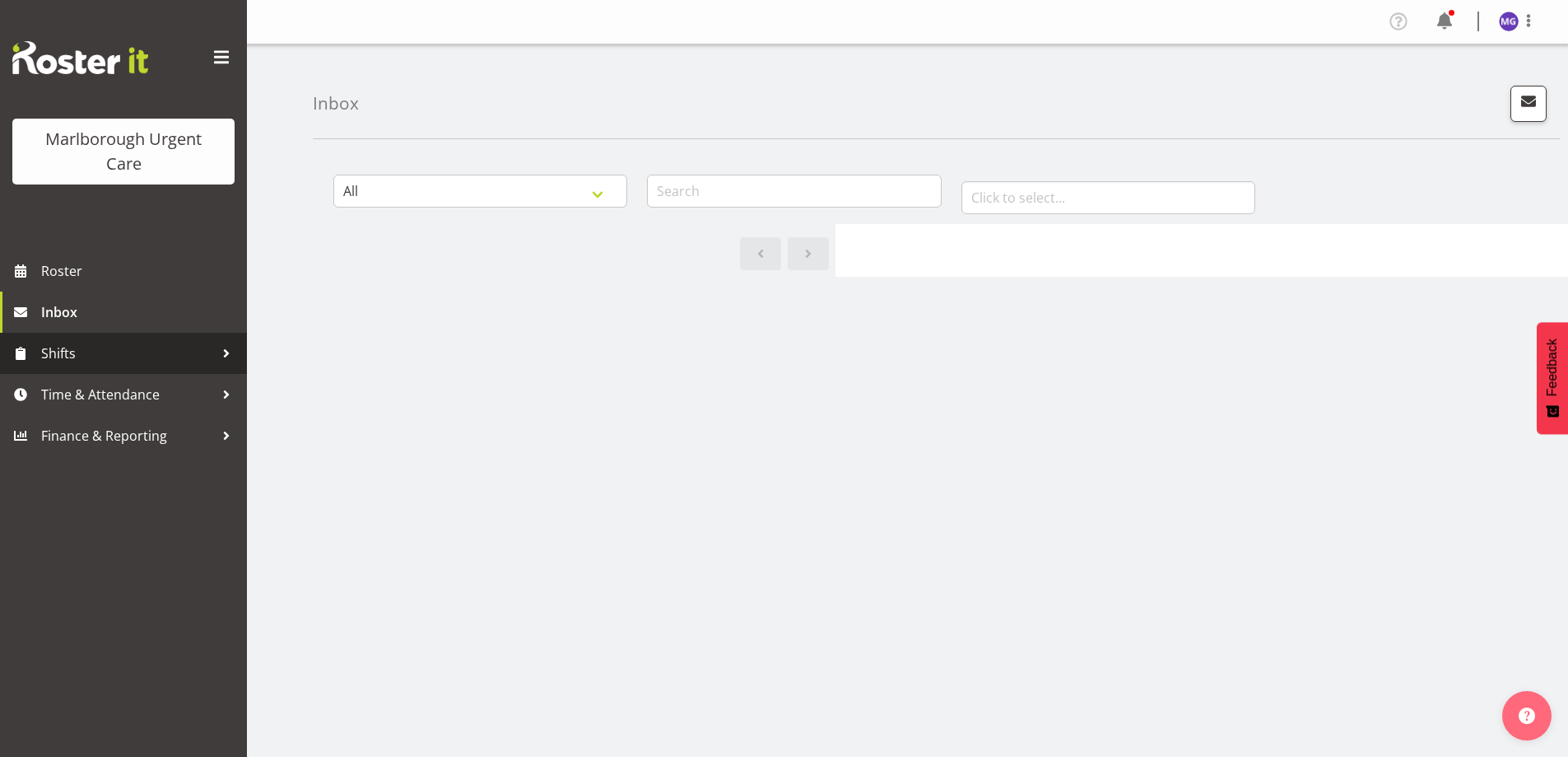
click at [85, 347] on span "Shifts" at bounding box center [128, 353] width 172 height 25
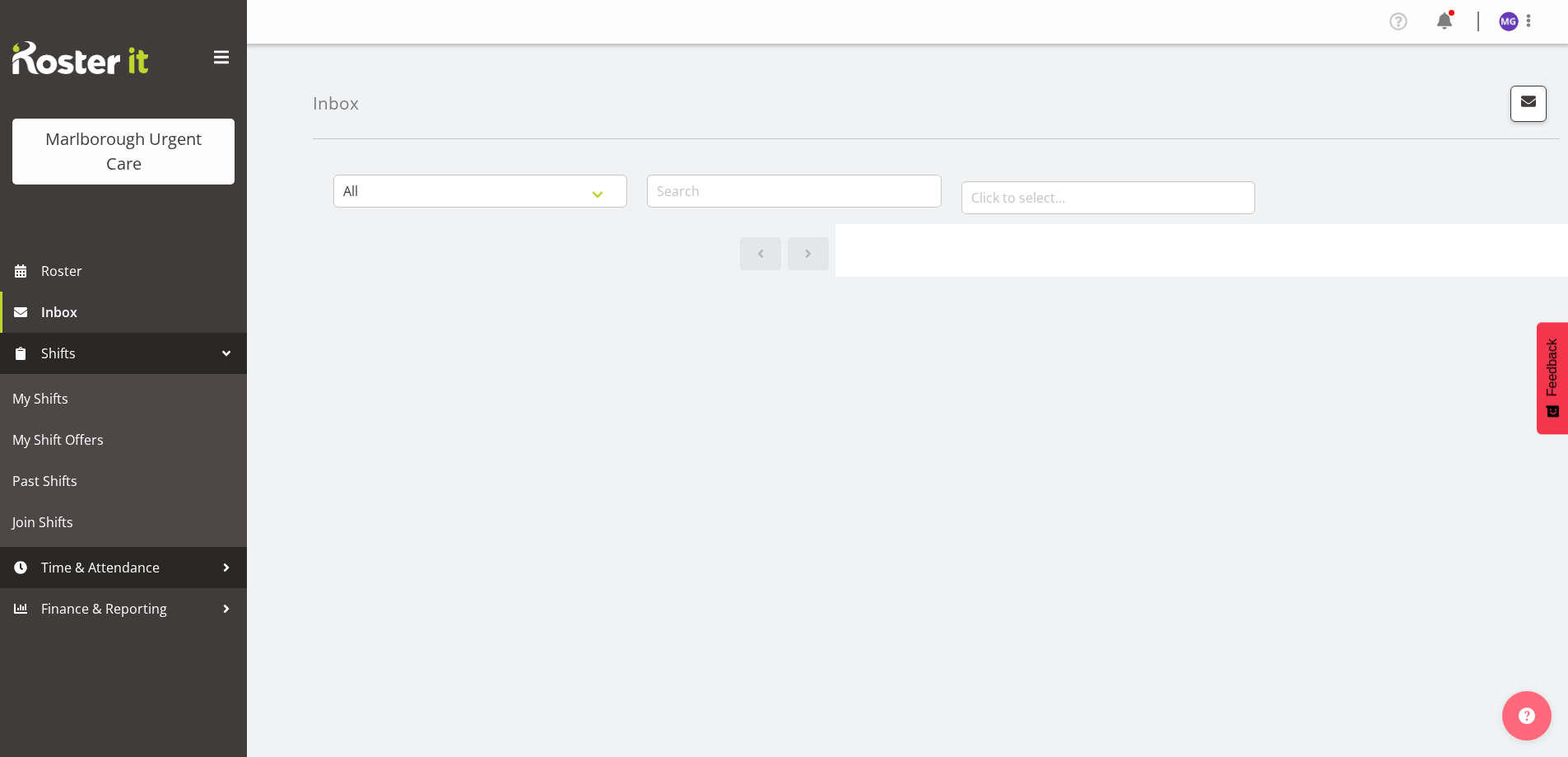
click at [79, 566] on span "Time & Attendance" at bounding box center [128, 567] width 172 height 25
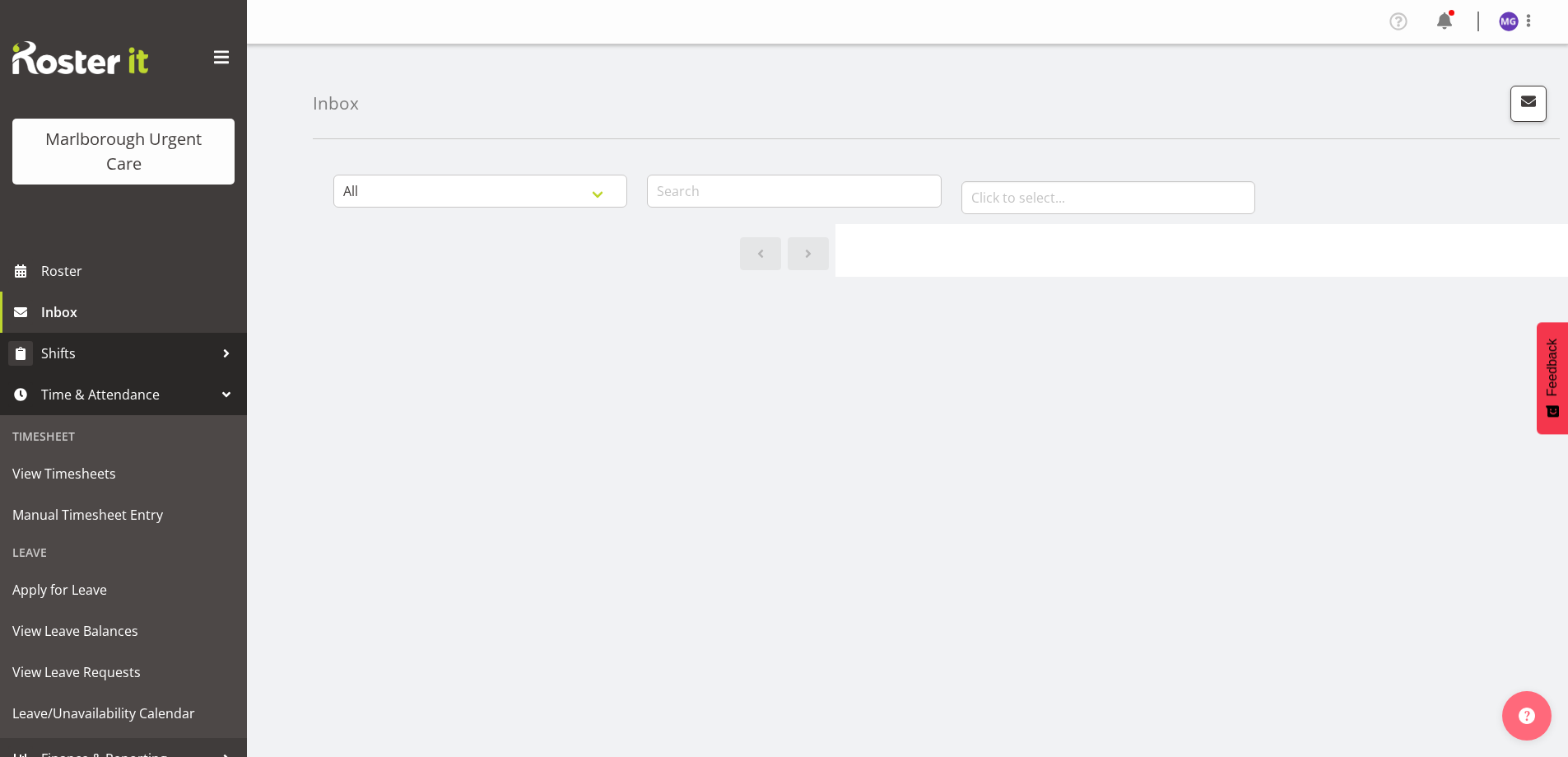
drag, startPoint x: 66, startPoint y: 392, endPoint x: 64, endPoint y: 370, distance: 22.1
click at [67, 392] on span "Time & Attendance" at bounding box center [128, 394] width 172 height 25
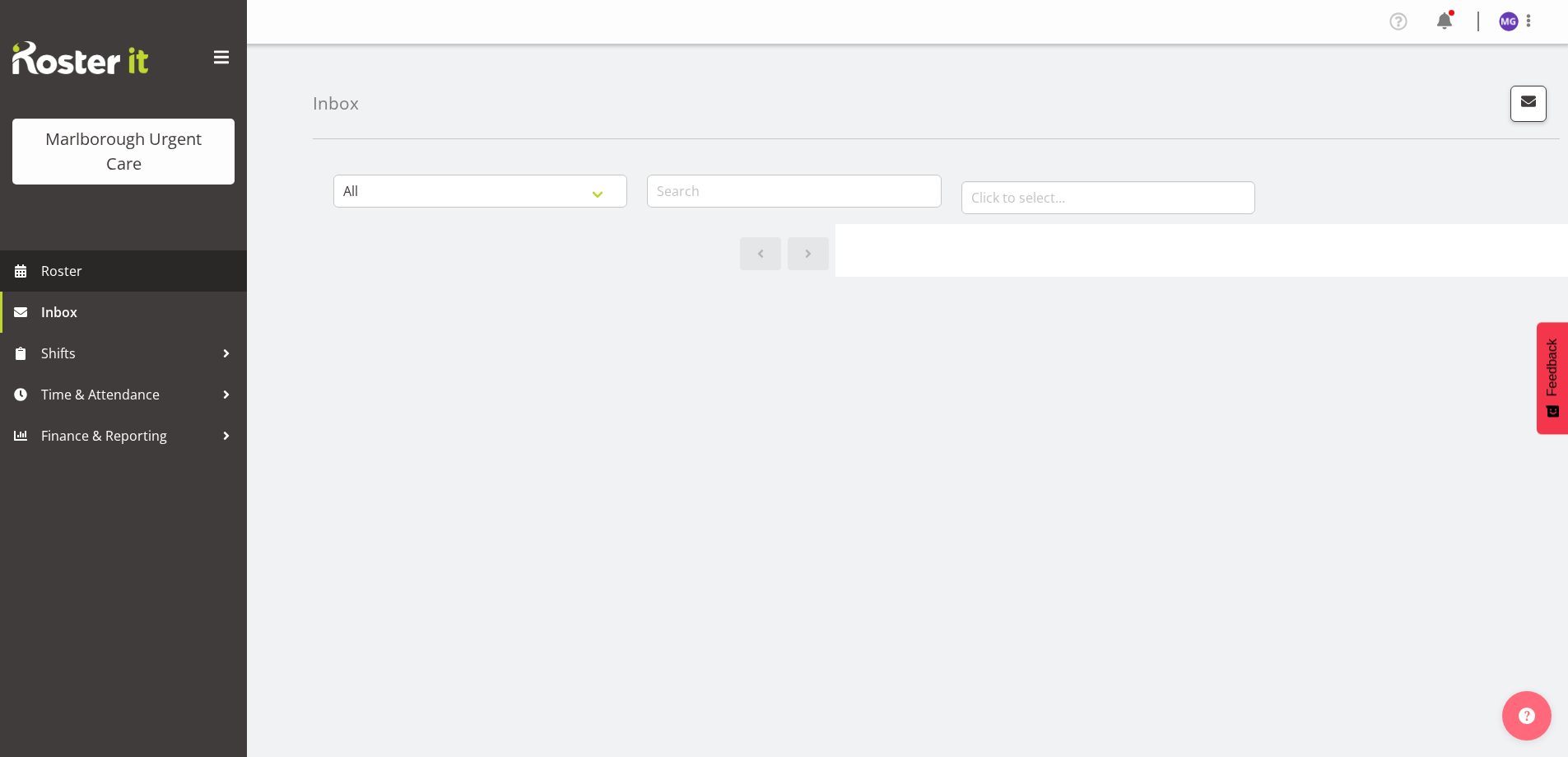
click at [49, 271] on span "Roster" at bounding box center [140, 271] width 198 height 25
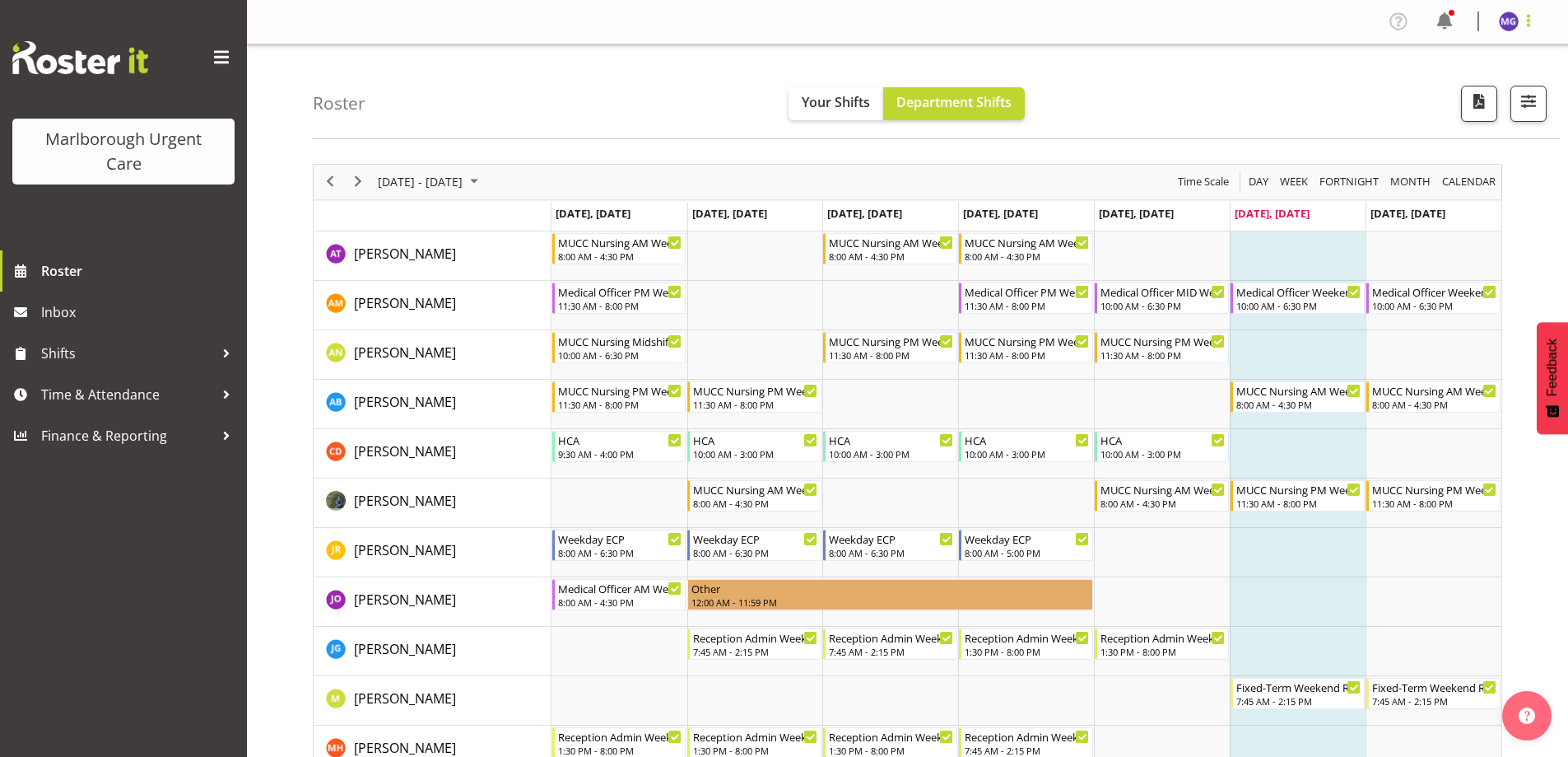
click at [1520, 27] on span at bounding box center [1527, 20] width 19 height 19
click at [1460, 82] on link "Log Out" at bounding box center [1459, 86] width 158 height 30
